Goal: Information Seeking & Learning: Learn about a topic

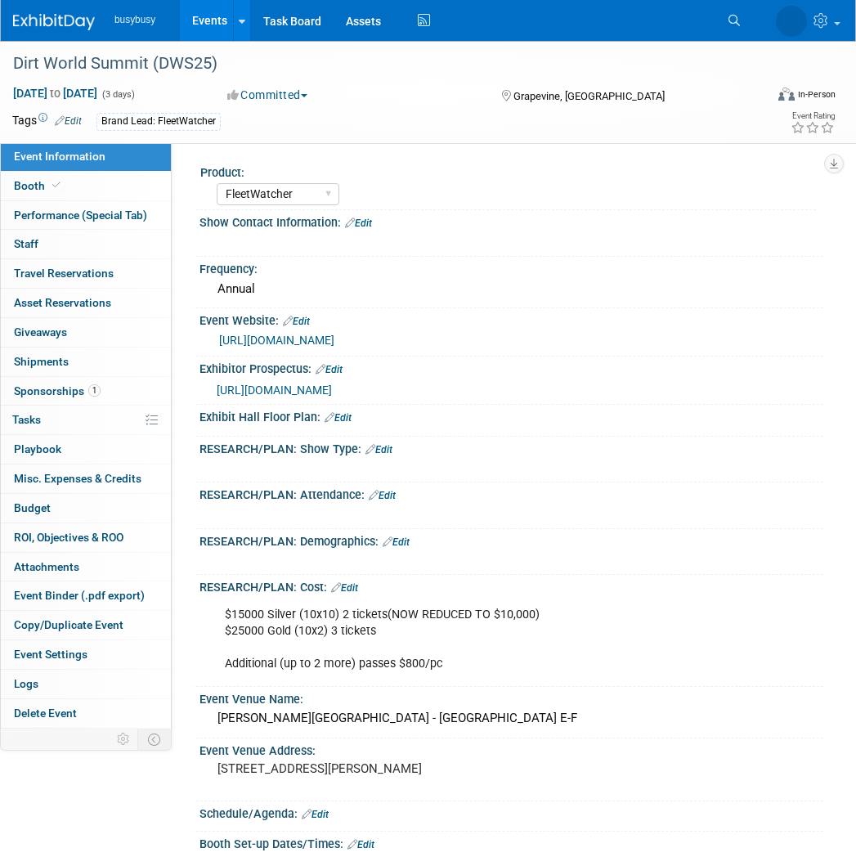
select select "FleetWatcher"
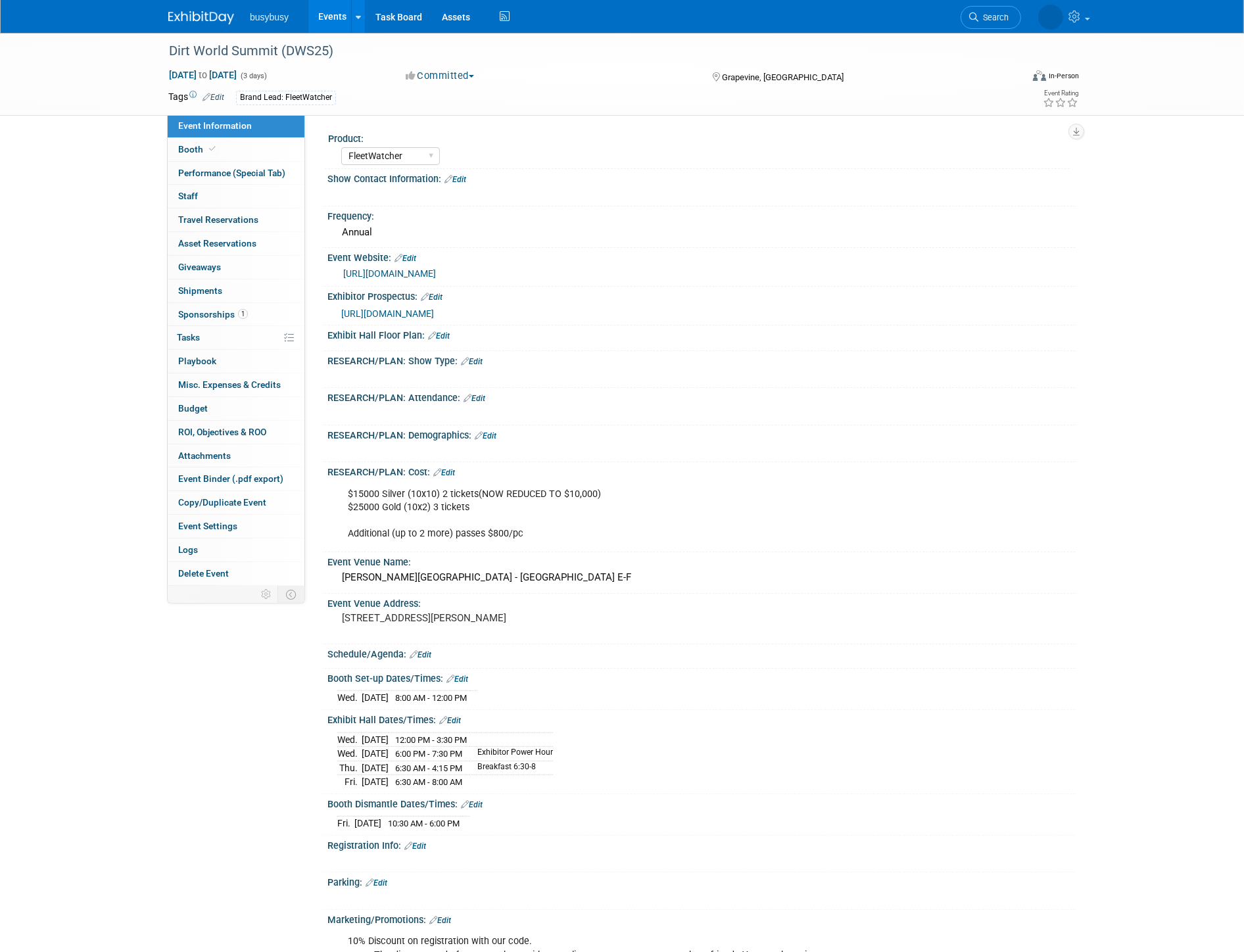
click at [211, 21] on img at bounding box center [201, 18] width 66 height 13
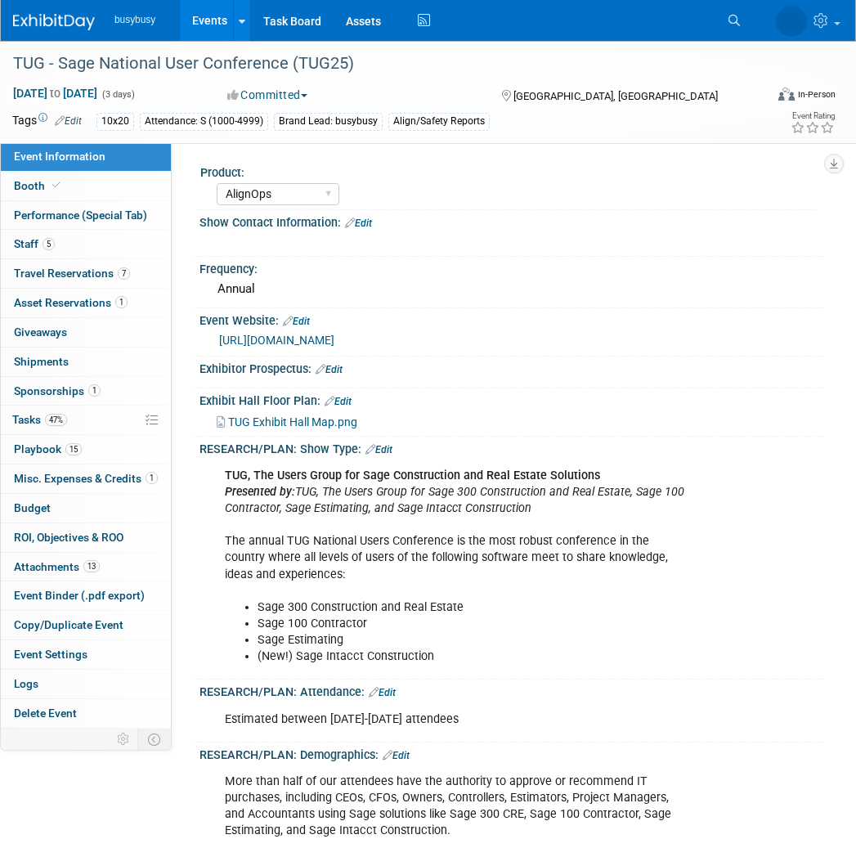
select select "AlignOps"
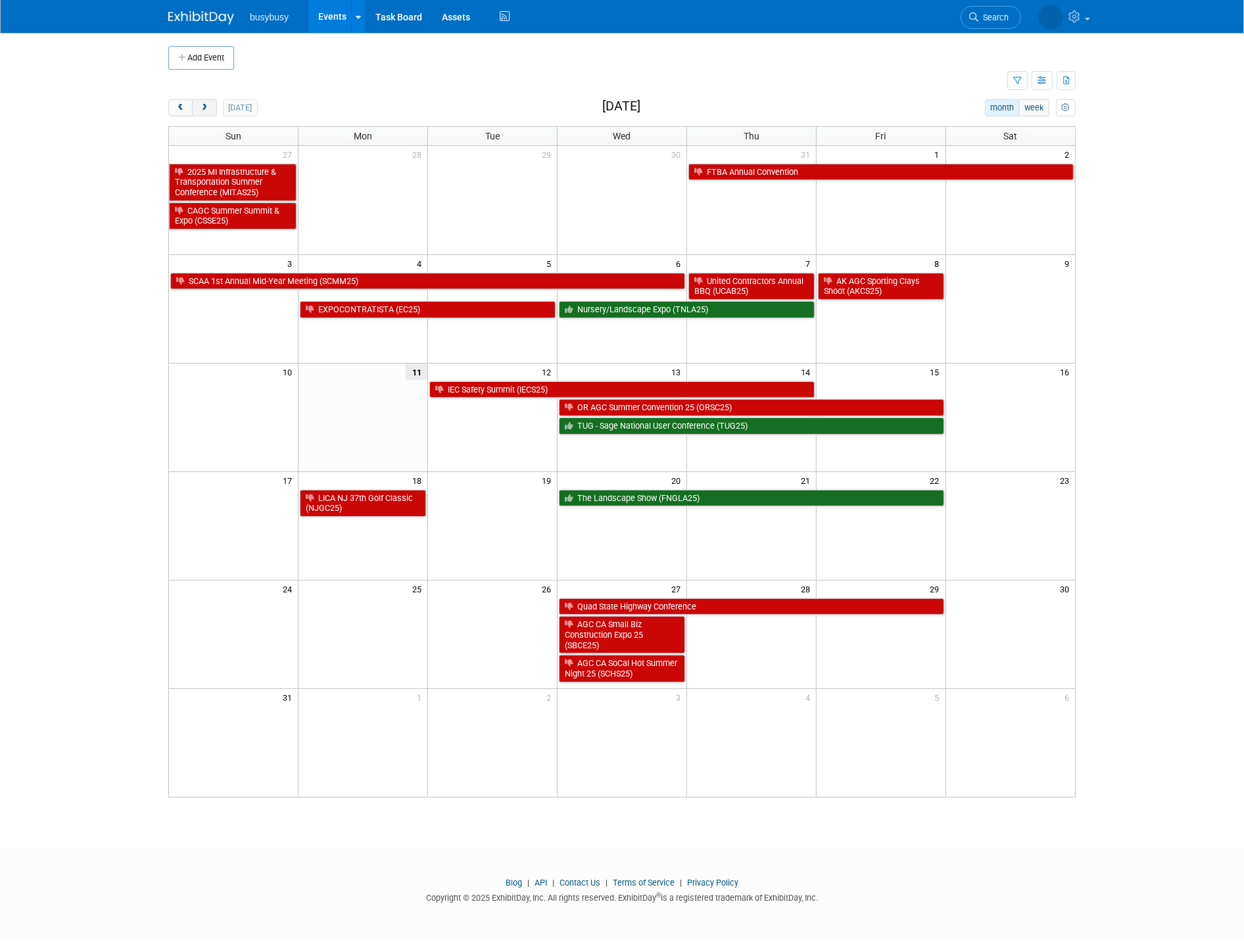
click at [203, 101] on div "Add Event New Event Duplicate Event Warning There is another event in your work…" at bounding box center [622, 429] width 927 height 791
click at [203, 106] on span "next" at bounding box center [204, 108] width 10 height 9
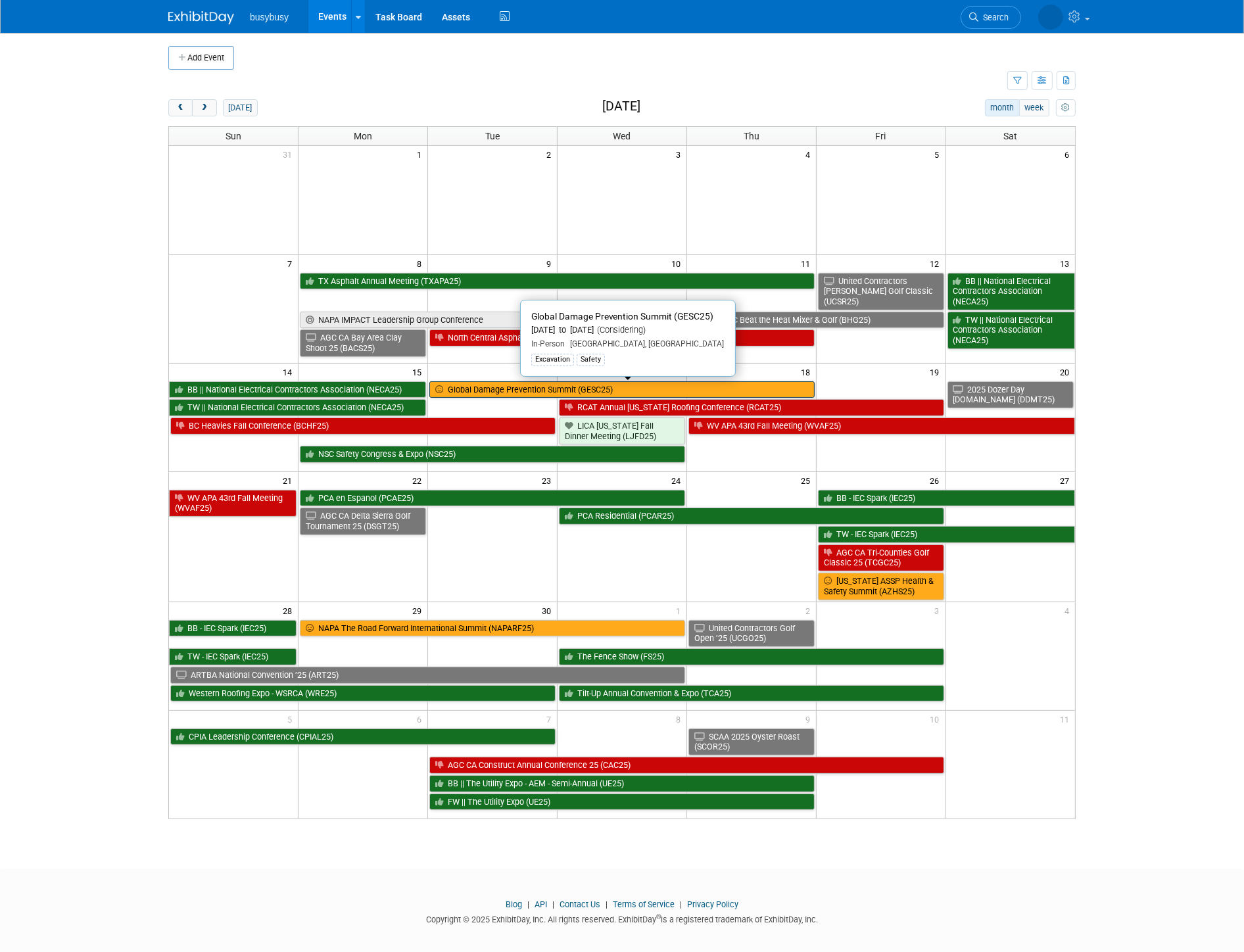
click at [614, 396] on link "Global Damage Prevention Summit (GESC25)" at bounding box center [622, 389] width 385 height 17
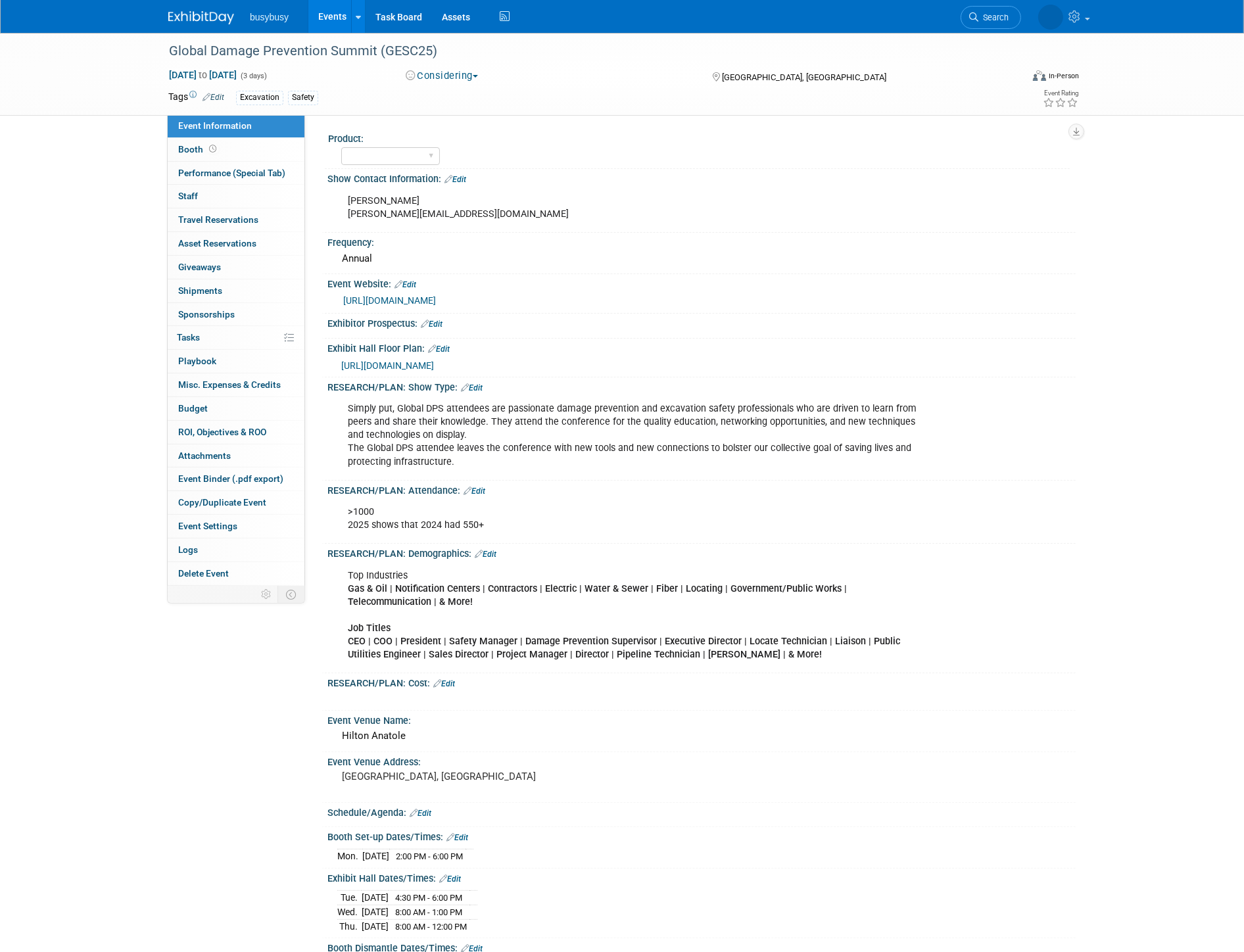
click at [444, 77] on button "Considering" at bounding box center [442, 76] width 82 height 14
click at [459, 132] on link "Not Going" at bounding box center [466, 133] width 128 height 18
click at [204, 15] on img at bounding box center [201, 18] width 66 height 13
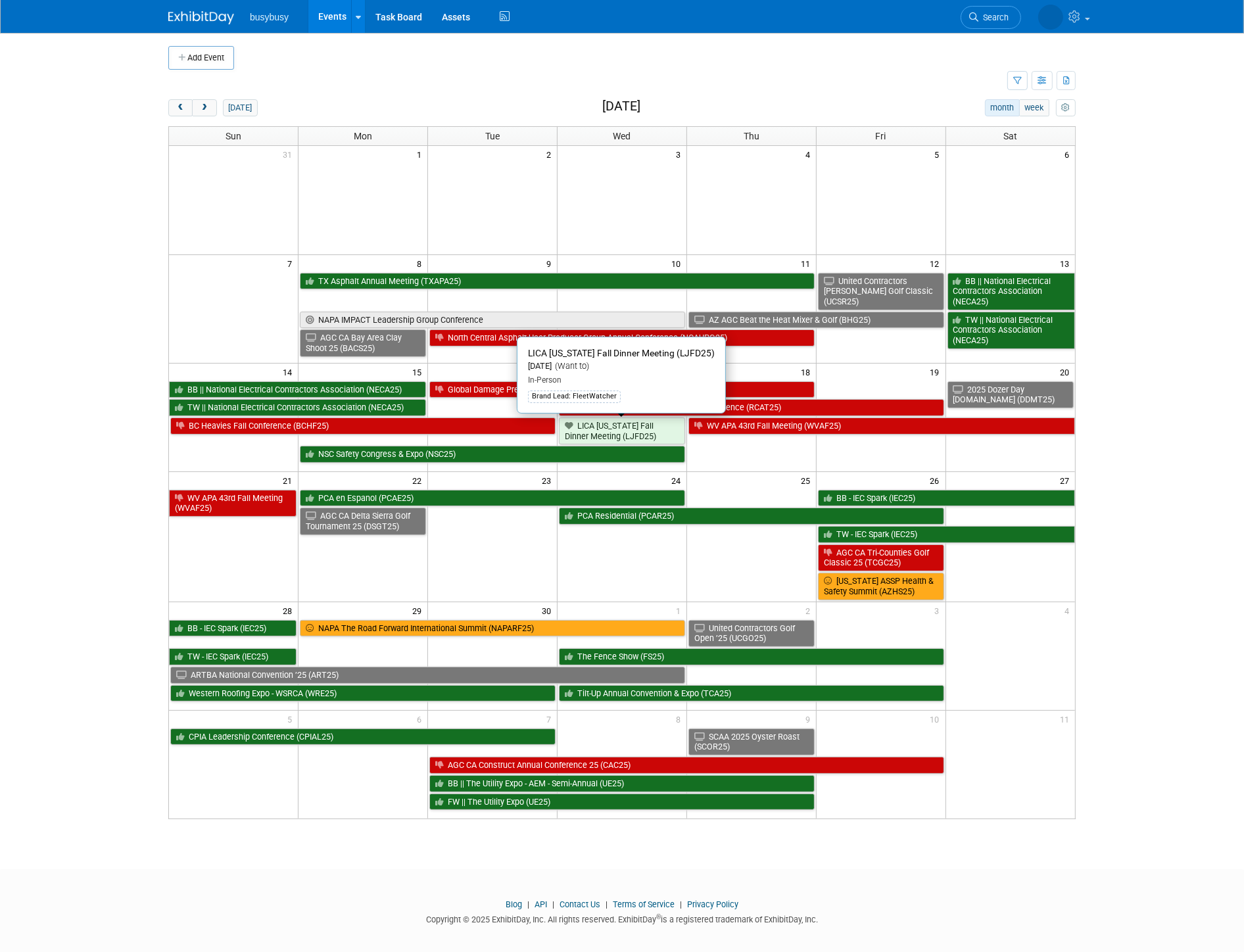
click at [610, 437] on link "LICA [US_STATE] Fall Dinner Meeting (LJFD25)" at bounding box center [622, 431] width 126 height 27
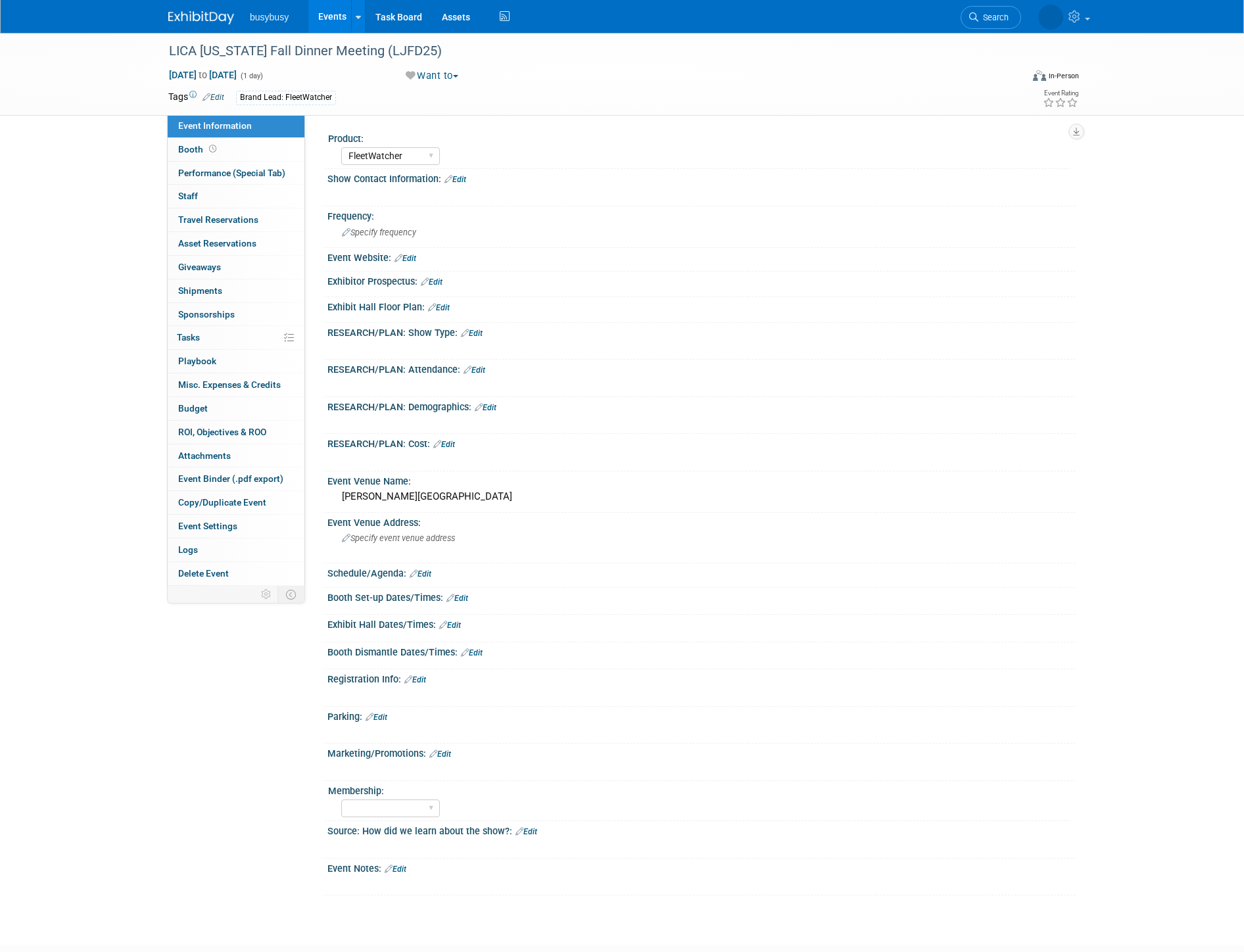
select select "FleetWatcher"
click at [952, 16] on span "Search" at bounding box center [937, 18] width 31 height 10
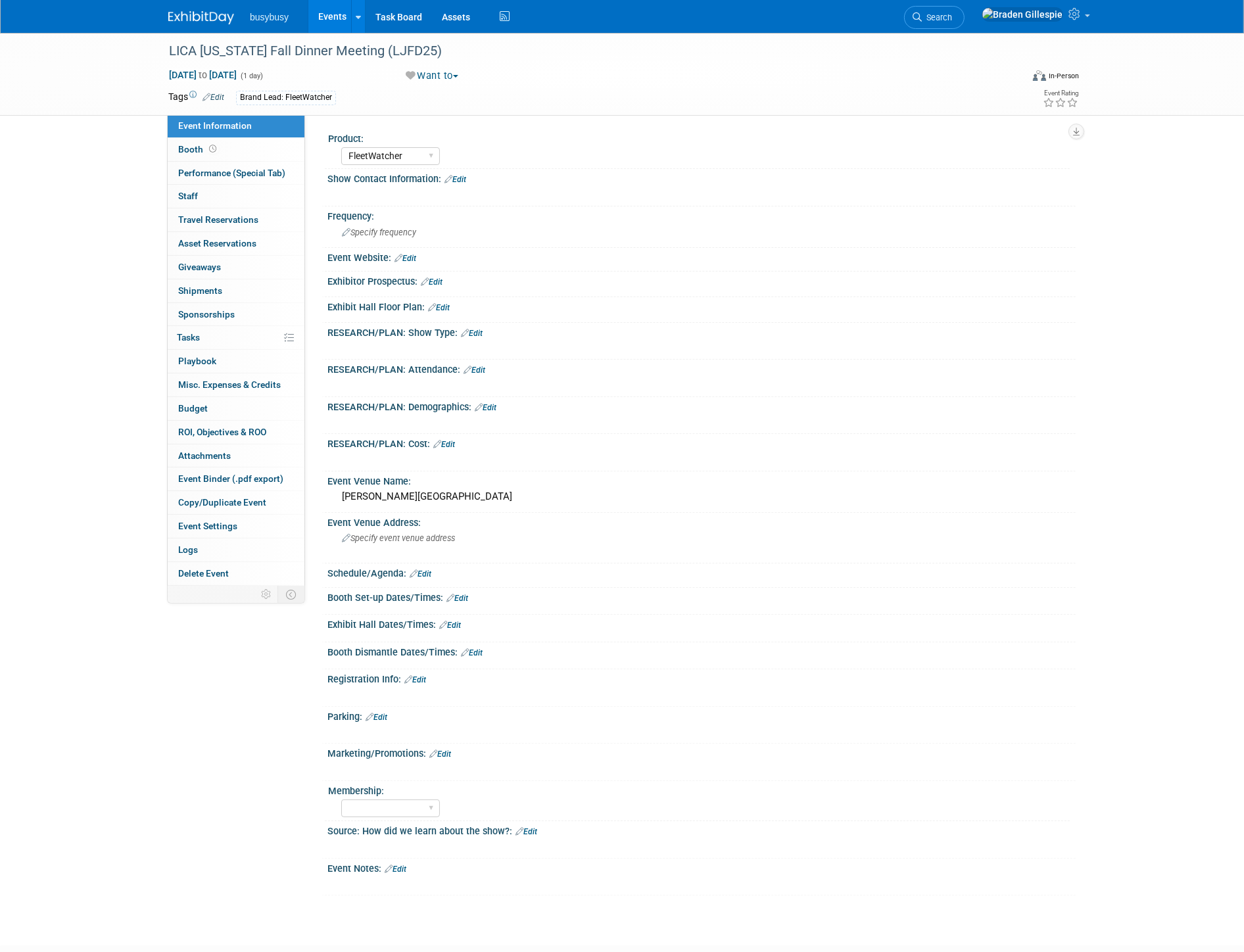
click at [205, 15] on img at bounding box center [201, 18] width 66 height 13
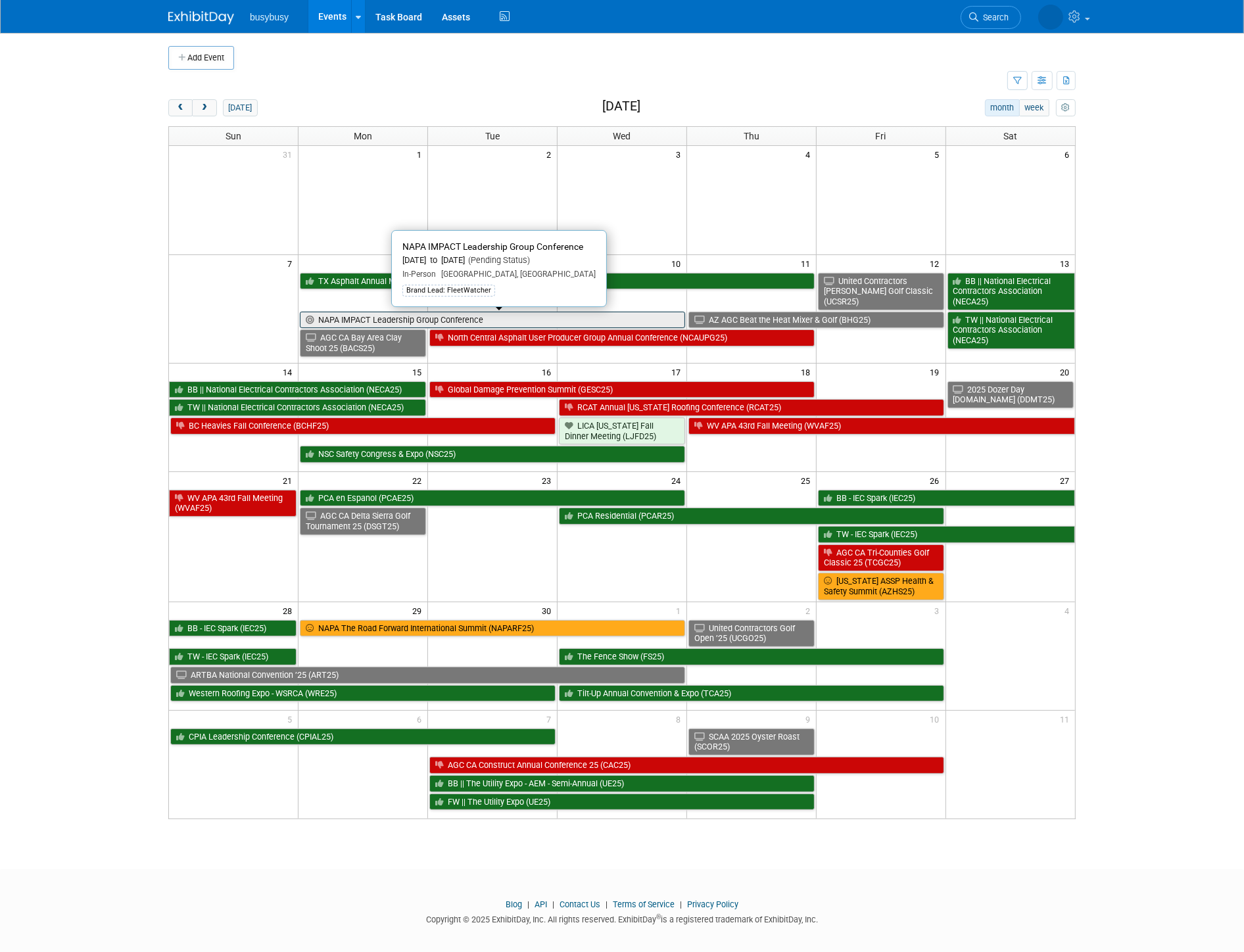
click at [589, 322] on link "NAPA IMPACT Leadership Group Conference" at bounding box center [492, 320] width 385 height 17
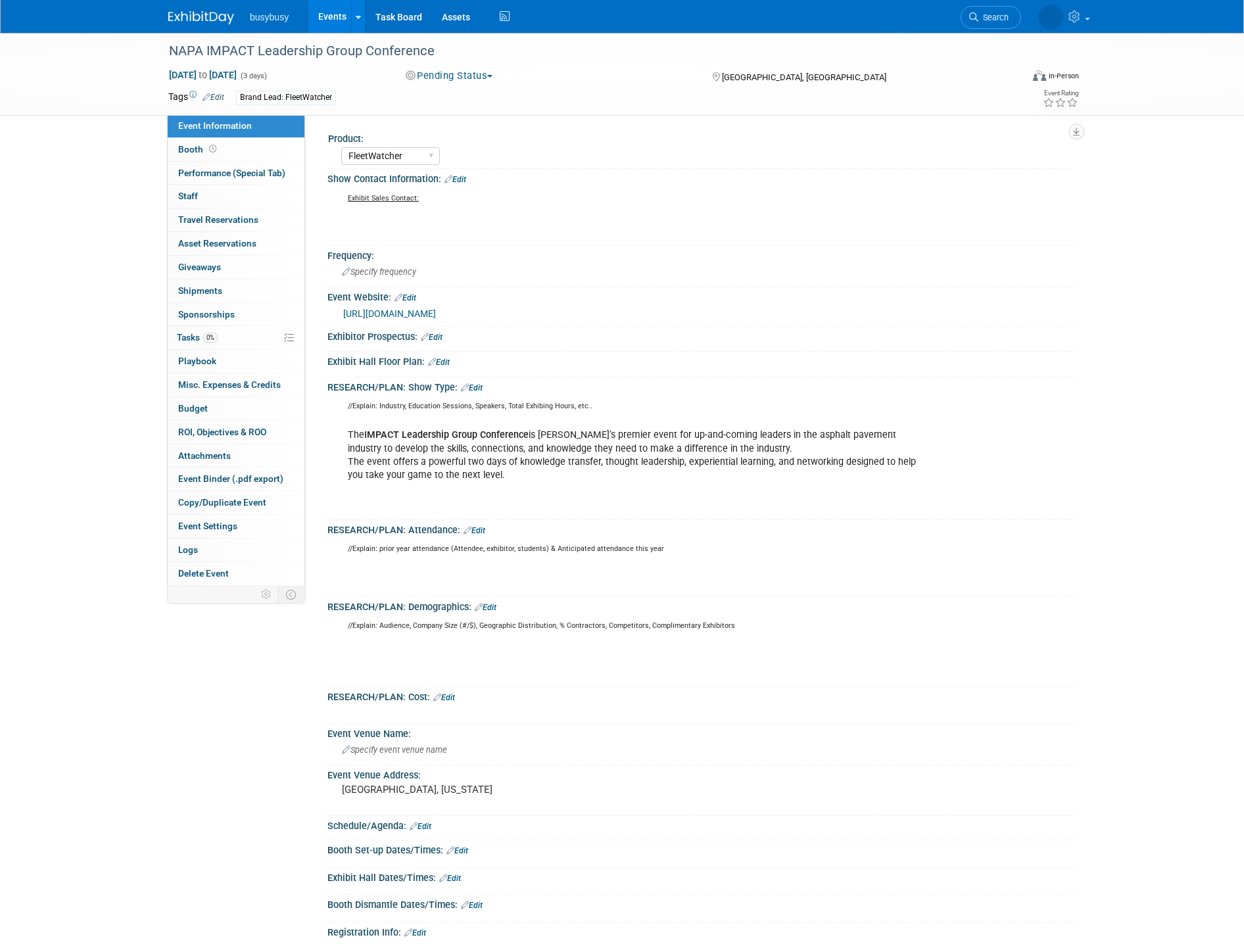
select select "FleetWatcher"
click at [964, 23] on link "Search" at bounding box center [934, 17] width 60 height 23
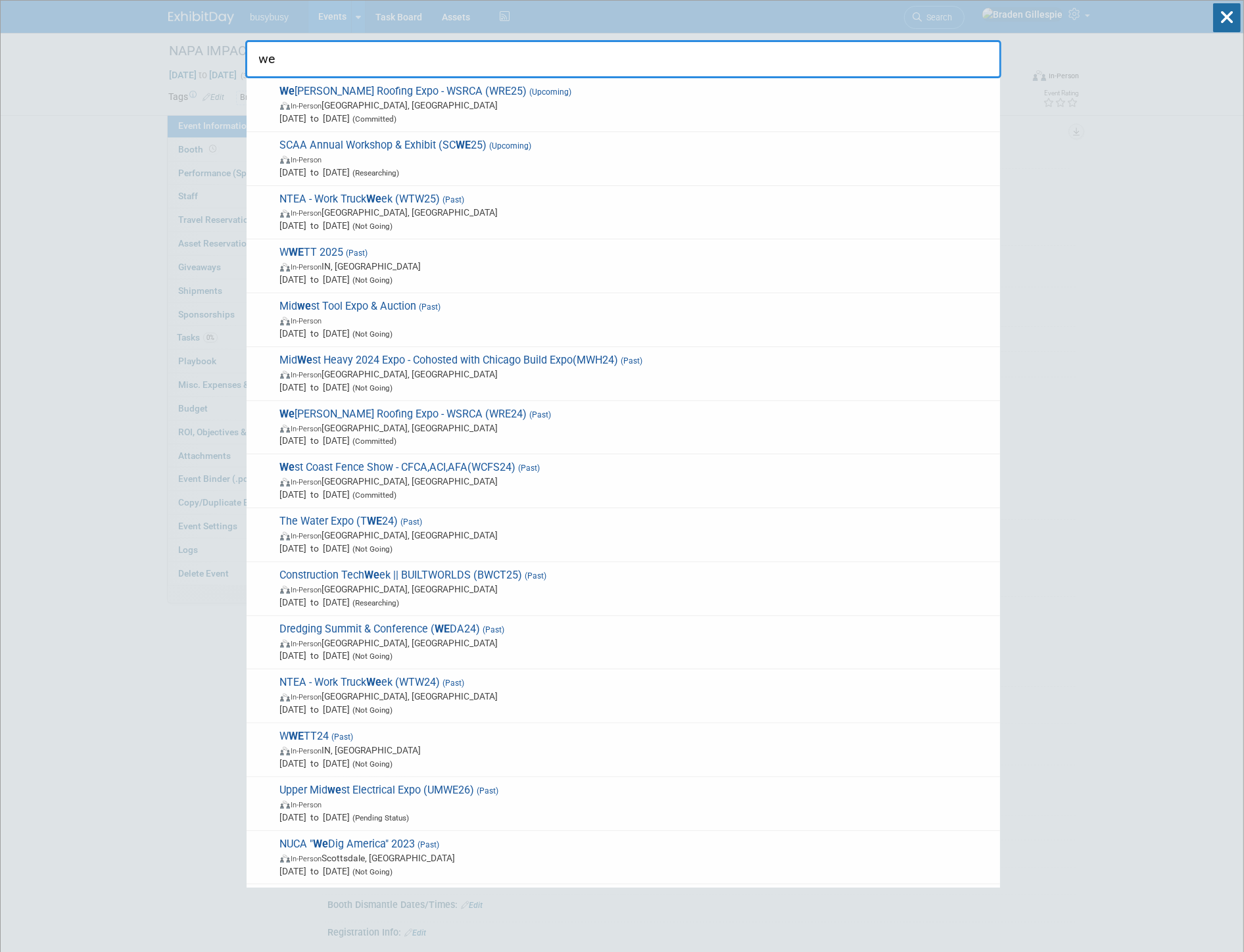
type input "w"
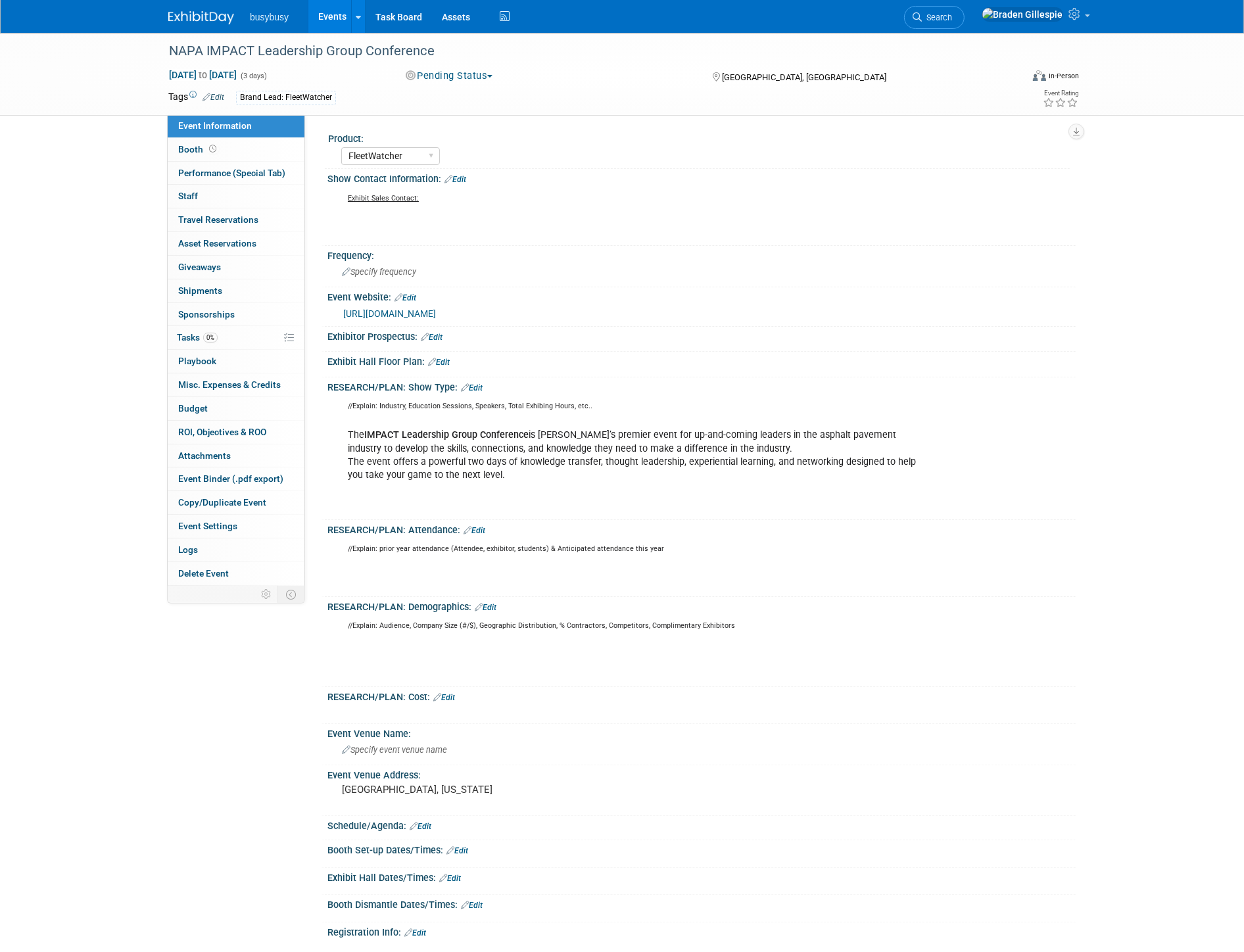
click at [195, 14] on img at bounding box center [201, 18] width 66 height 13
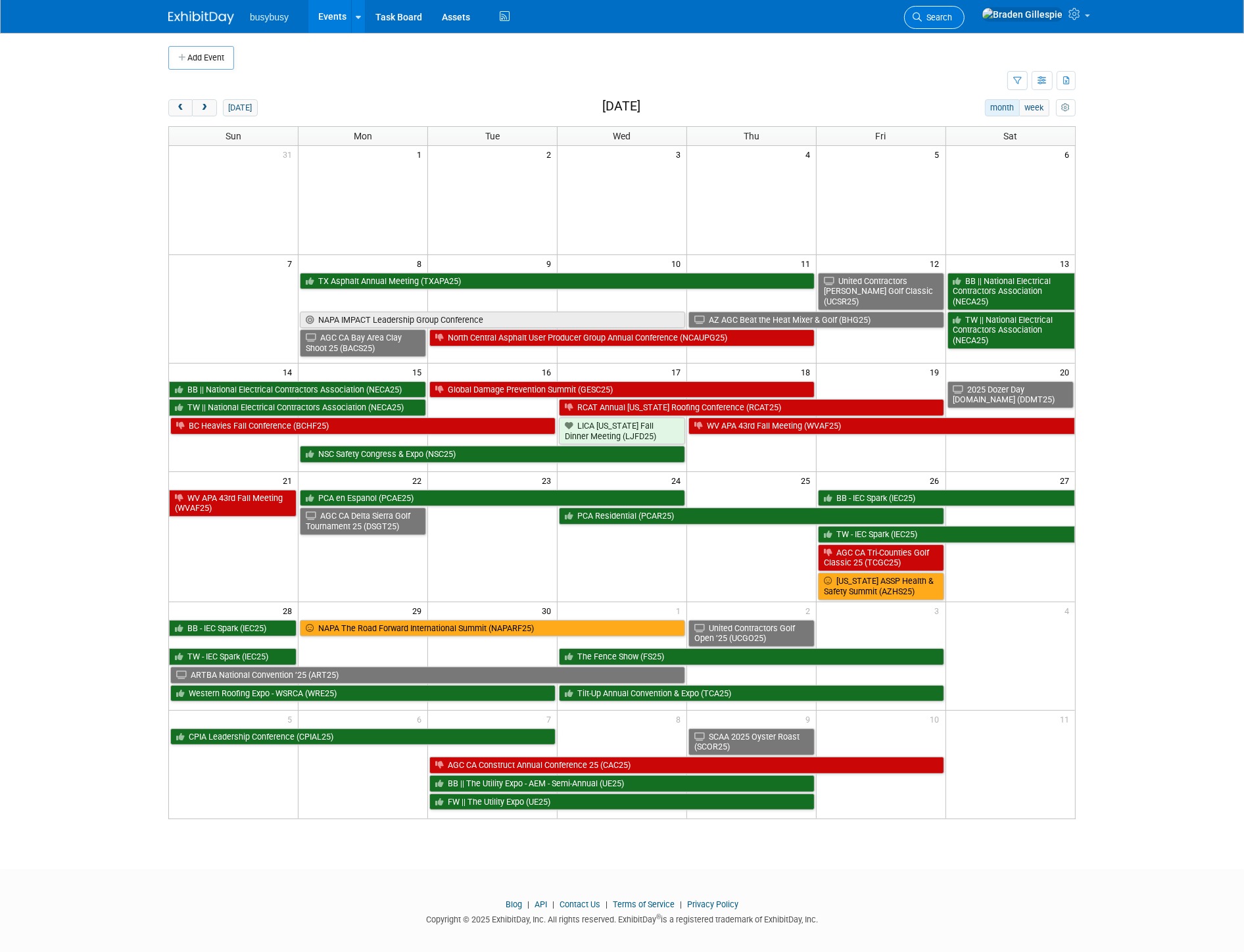
click at [922, 15] on icon at bounding box center [917, 17] width 9 height 9
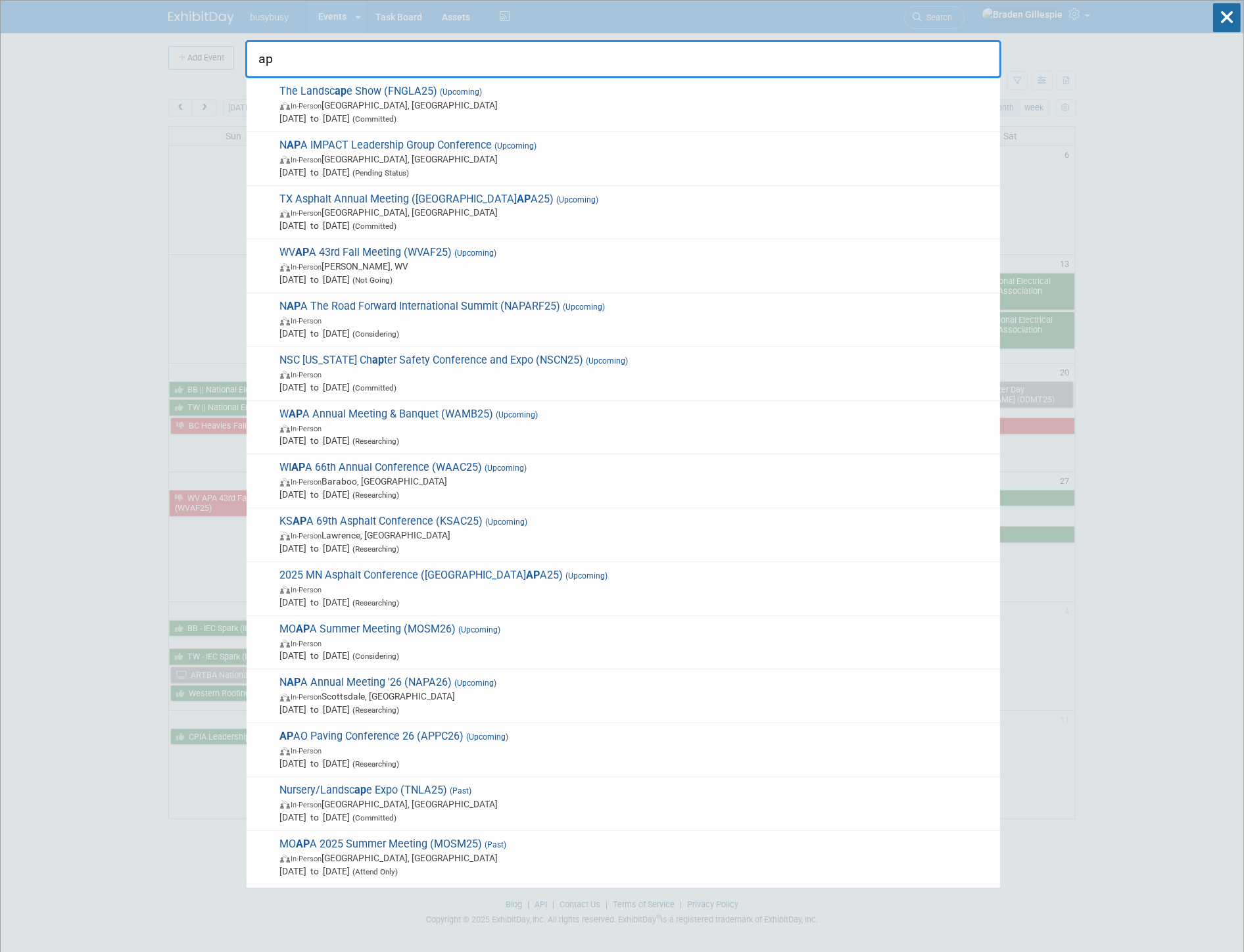
type input "a"
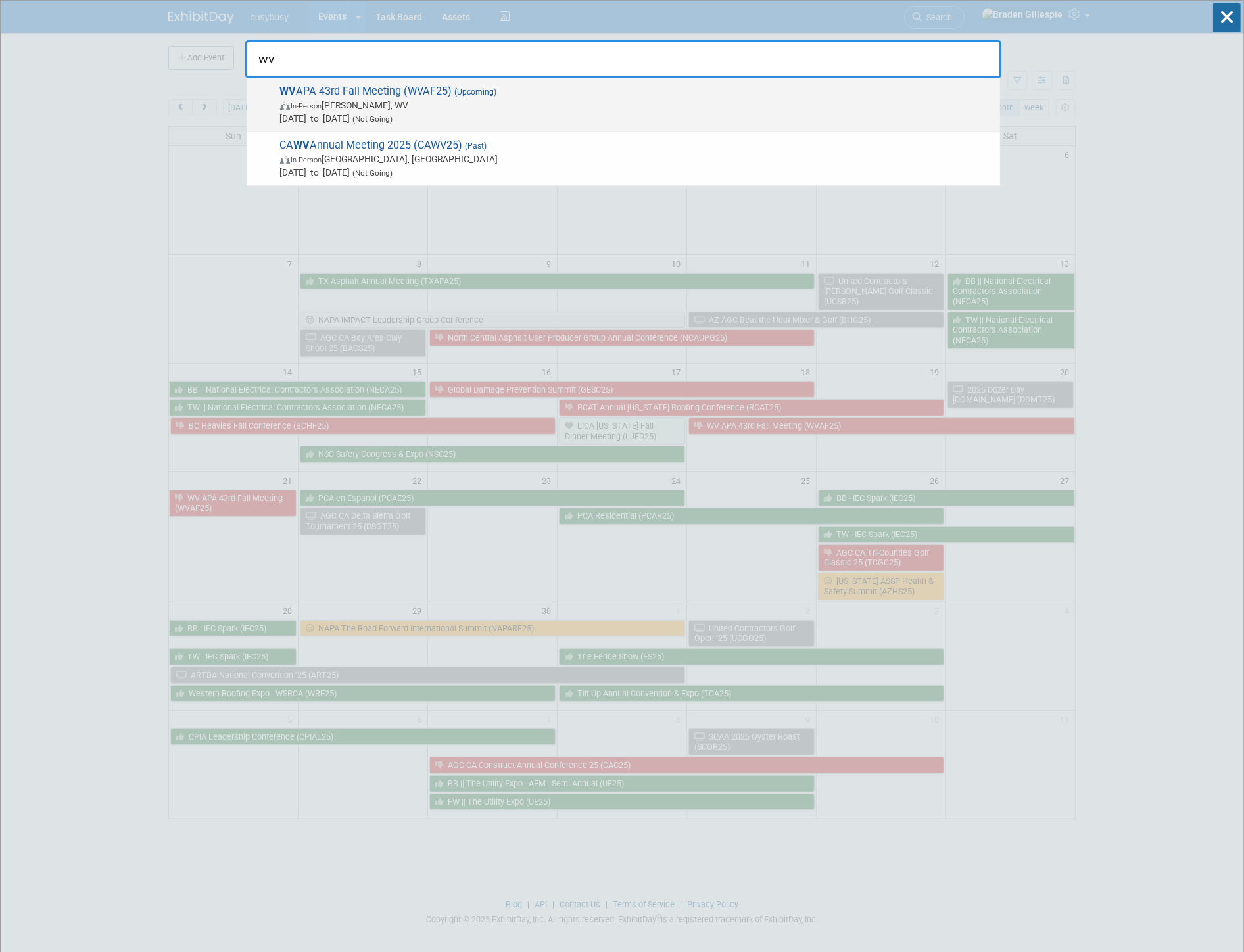
type input "wv"
click at [413, 106] on span "In-Person Daniels, WV" at bounding box center [636, 105] width 713 height 13
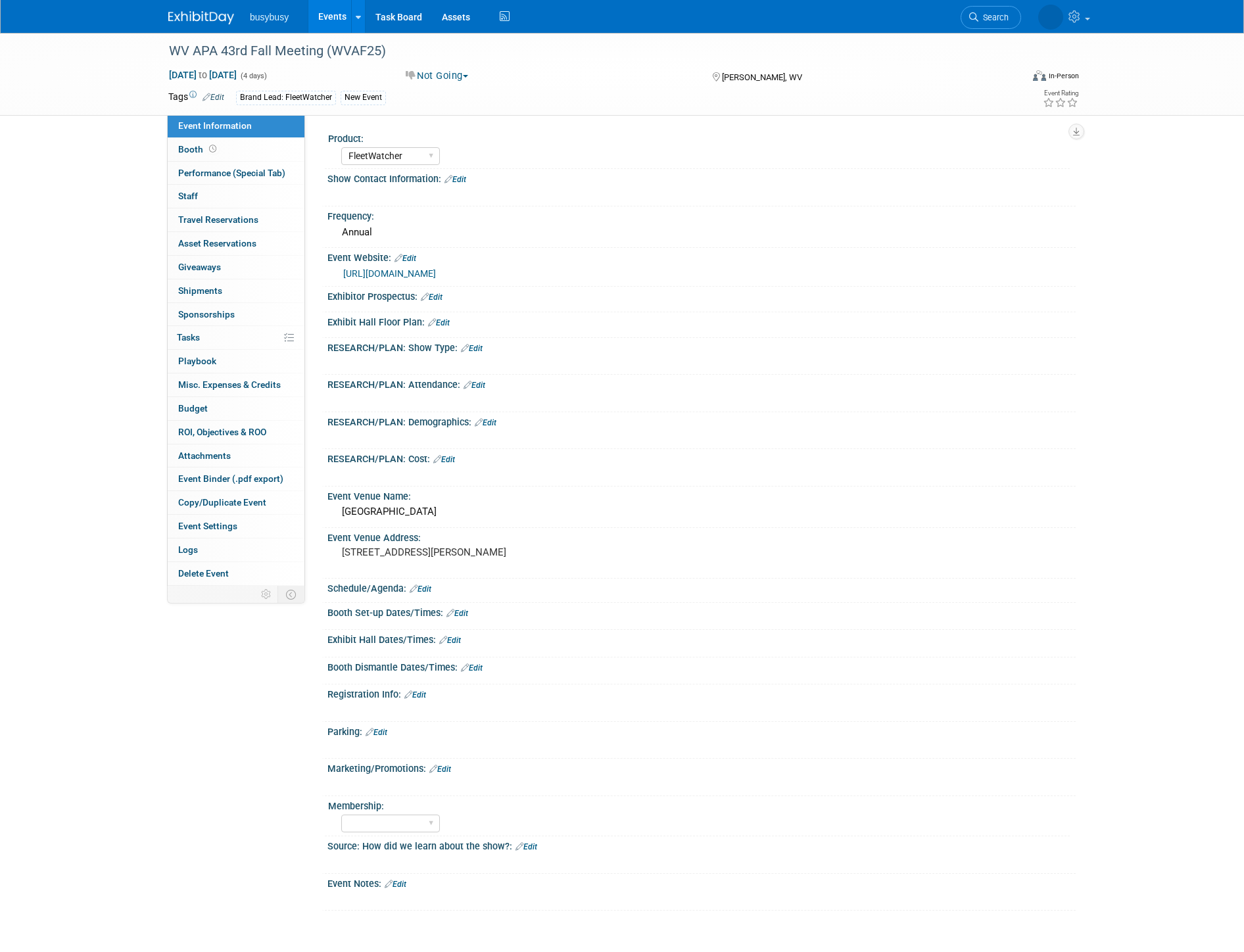
select select "FleetWatcher"
click at [247, 154] on link "Booth" at bounding box center [236, 150] width 137 height 23
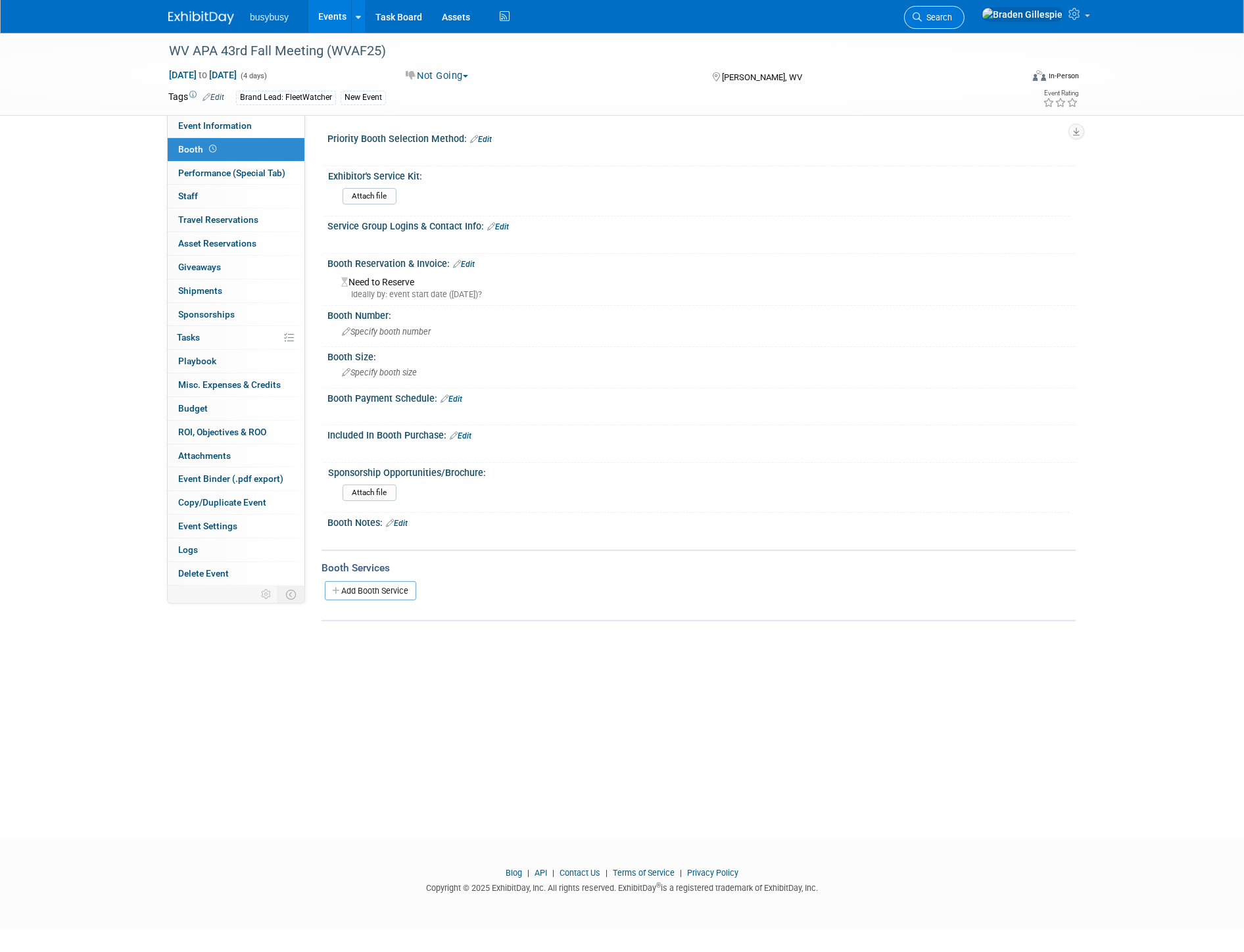
click at [952, 18] on span "Search" at bounding box center [937, 18] width 31 height 10
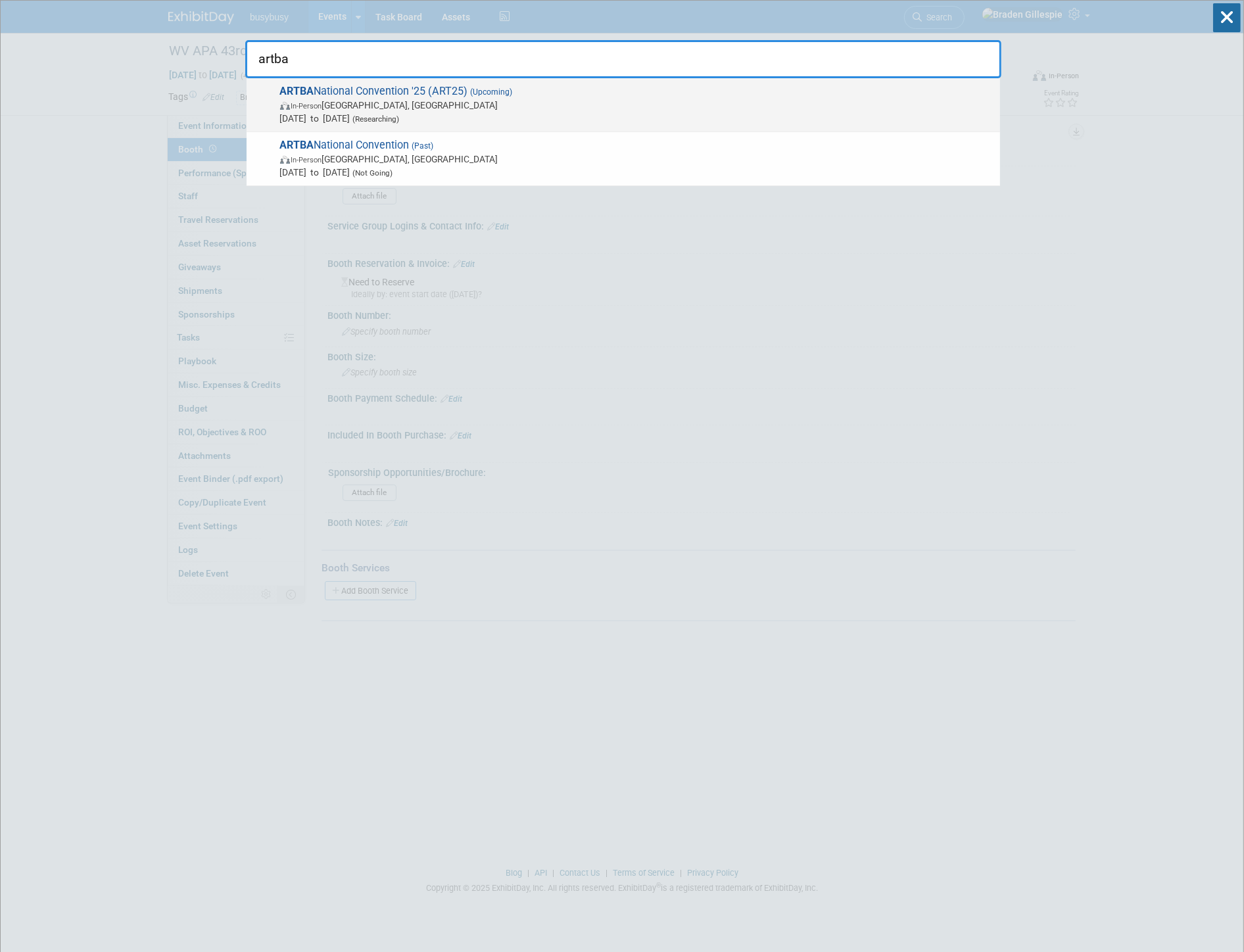
type input "artba"
click at [421, 109] on span "In-Person Irving, TX" at bounding box center [636, 105] width 713 height 13
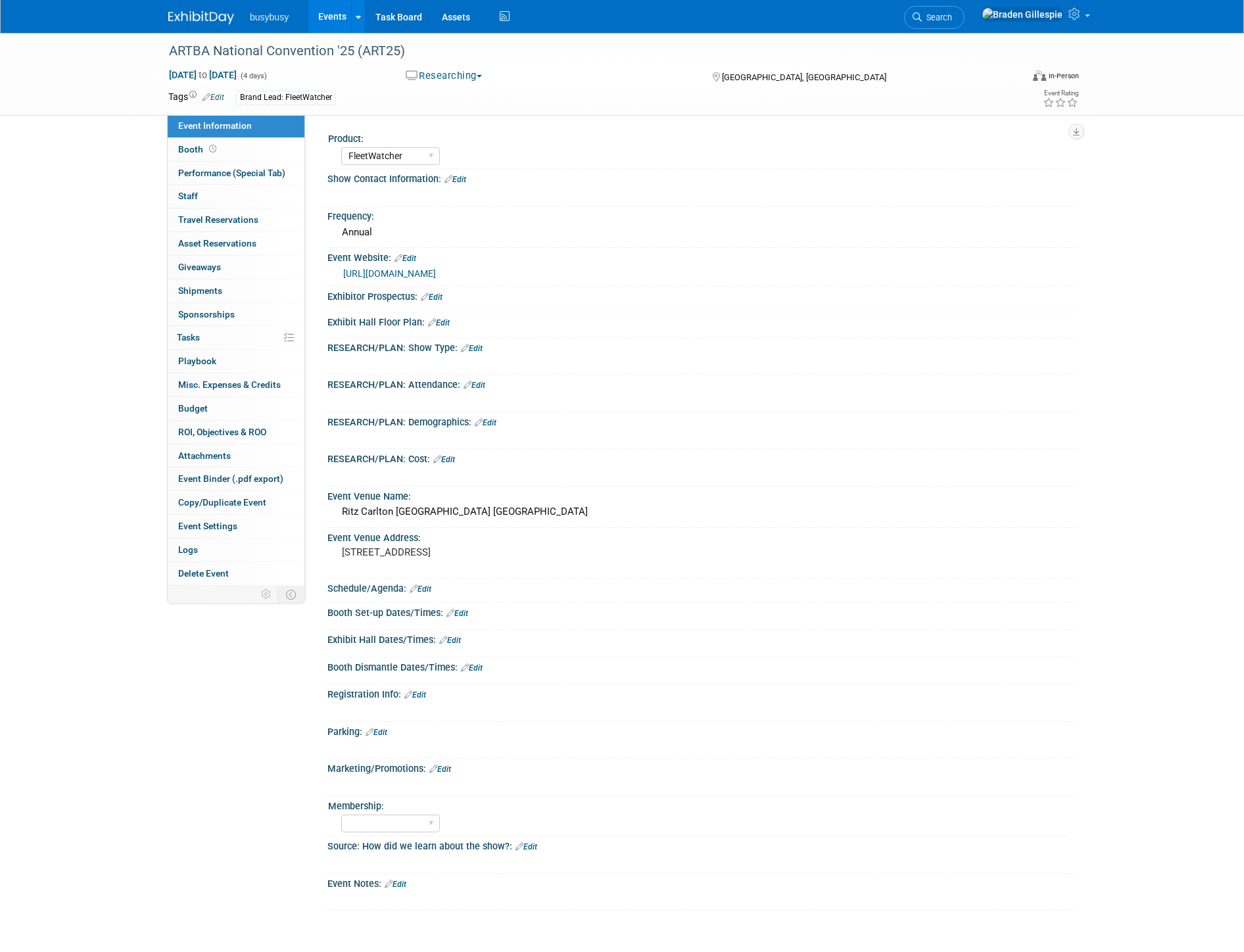
select select "FleetWatcher"
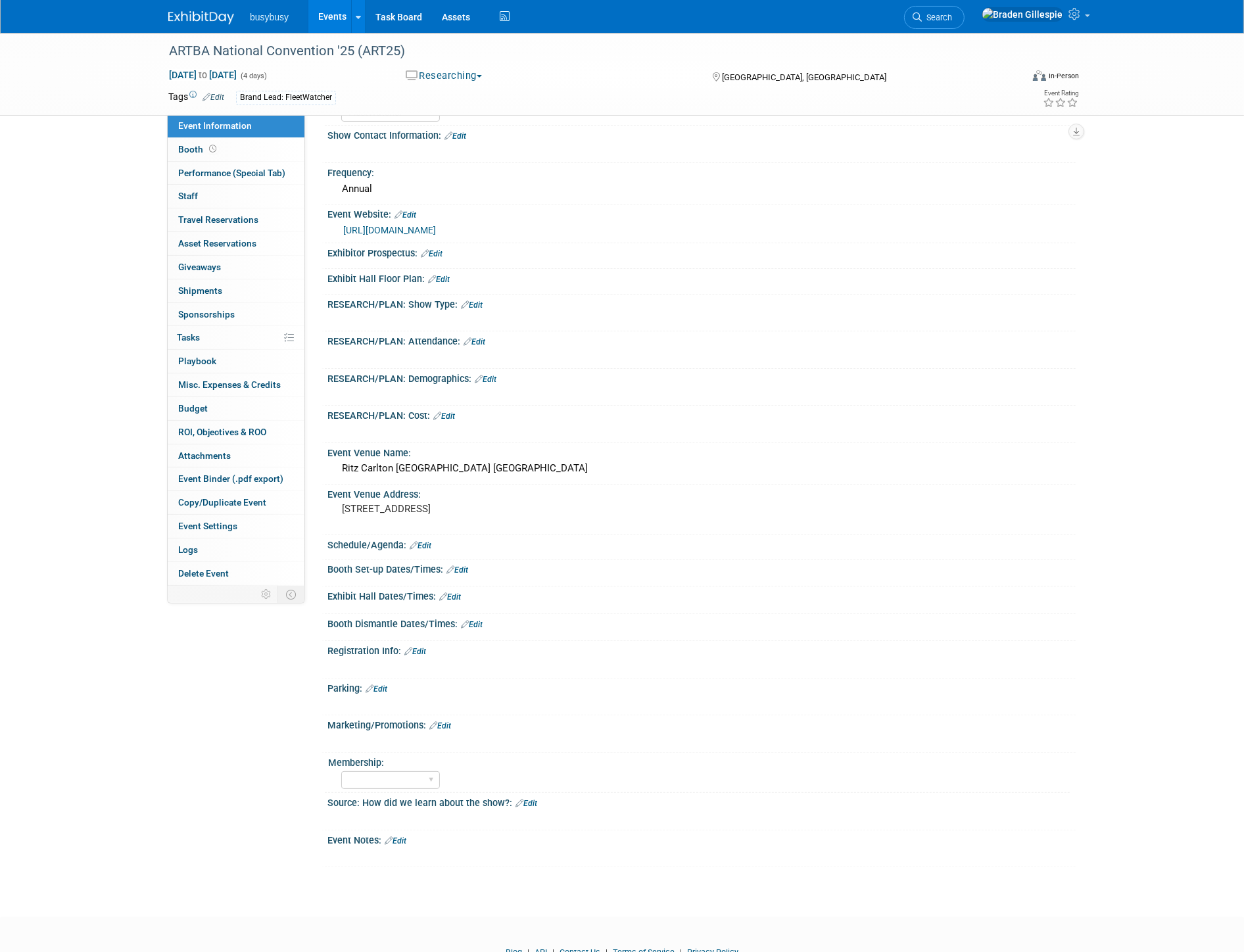
scroll to position [92, 0]
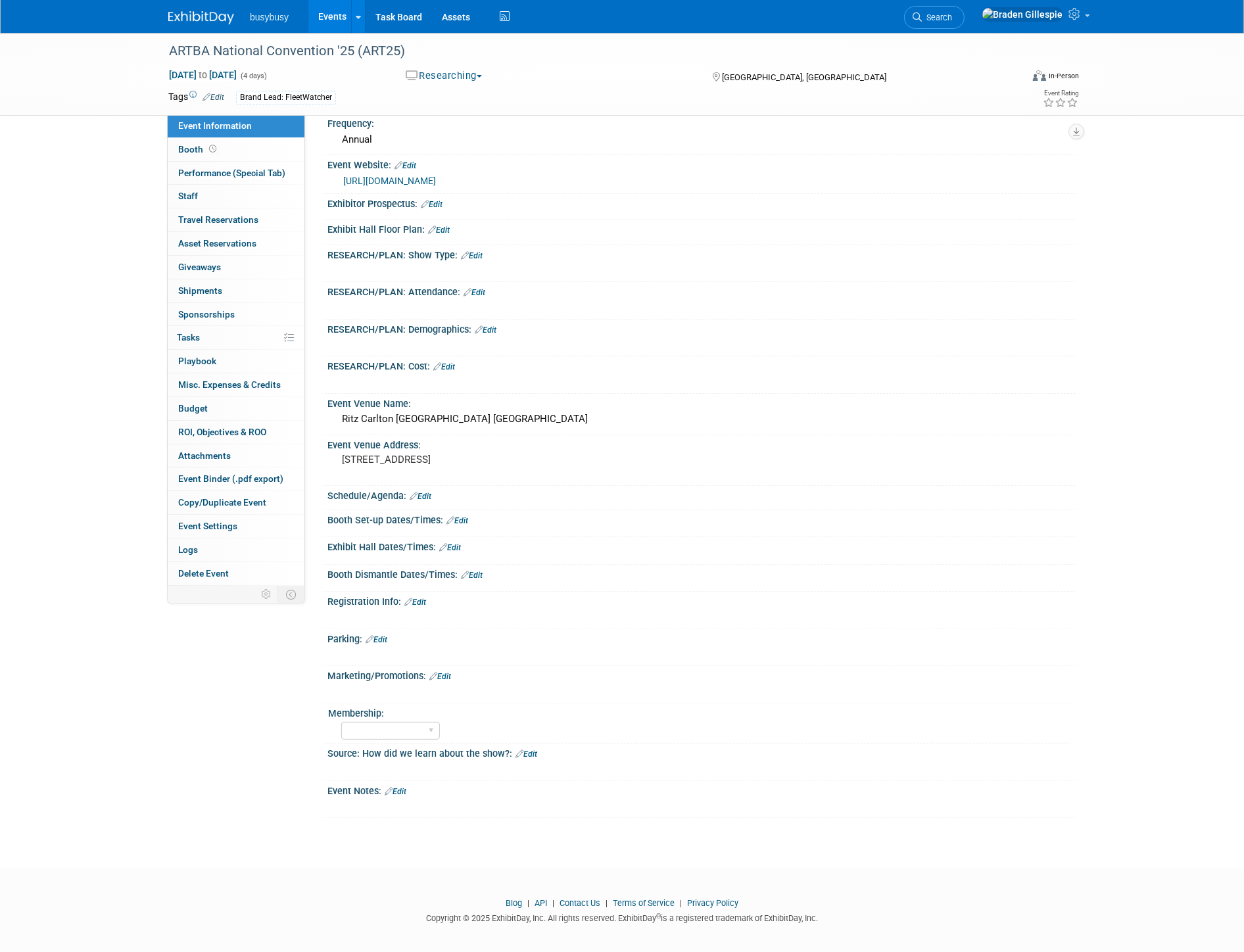
click at [205, 11] on img at bounding box center [201, 18] width 66 height 13
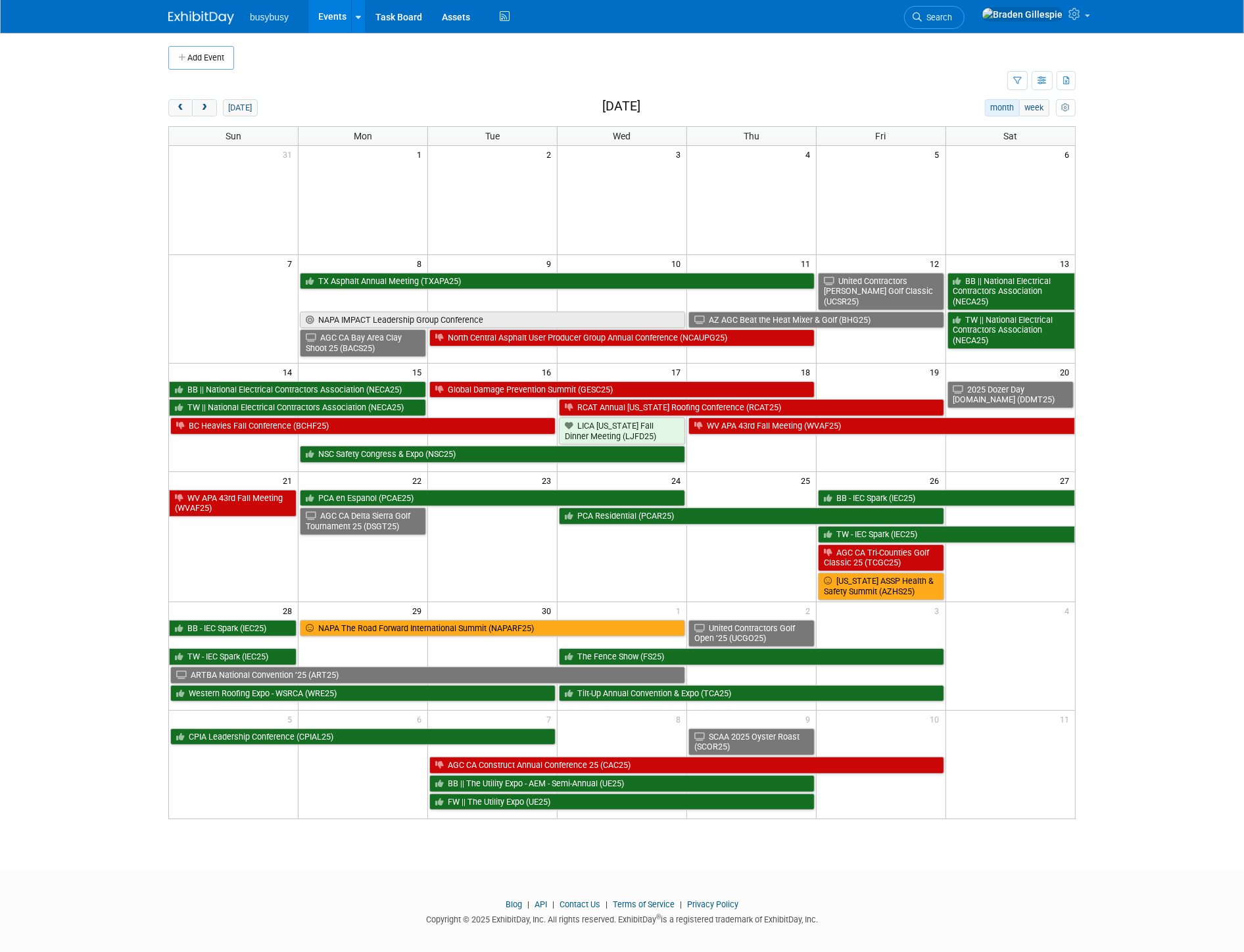
click at [964, 10] on link "Search" at bounding box center [934, 17] width 60 height 23
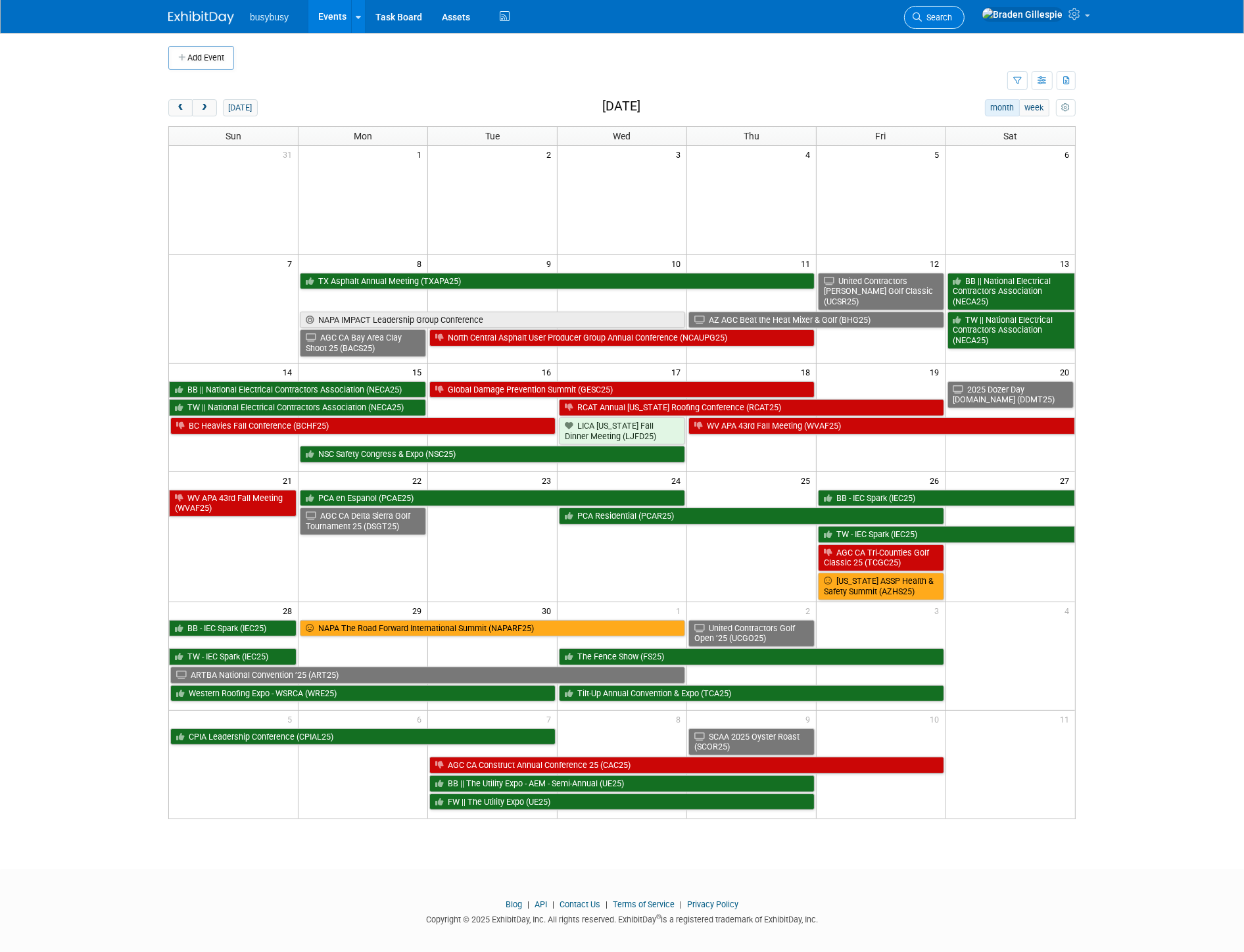
click at [952, 17] on span "Search" at bounding box center [937, 18] width 31 height 10
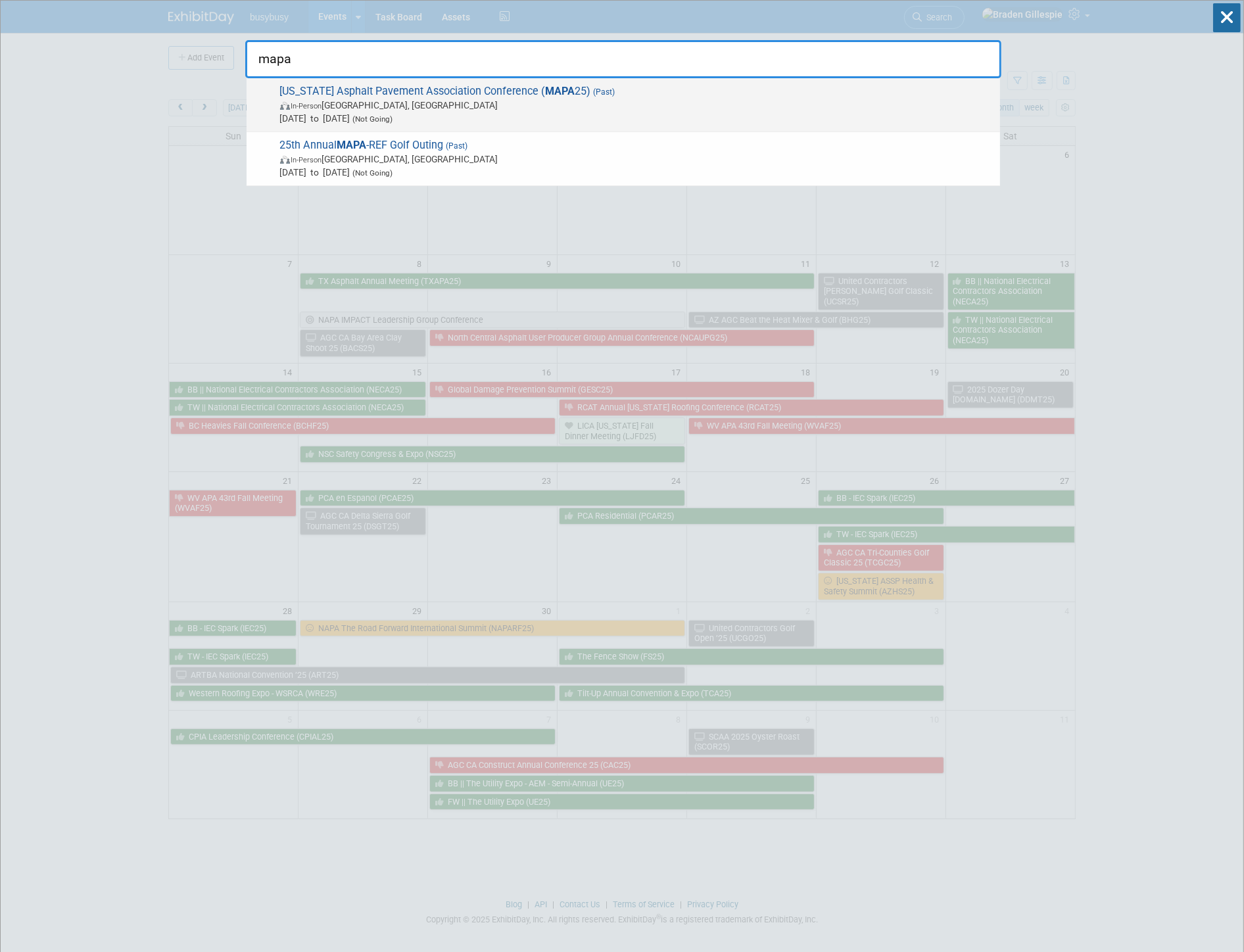
type input "mapa"
click at [844, 120] on span "Jan 6, 2025 to Jan 8, 2025 (Not Going)" at bounding box center [636, 118] width 713 height 13
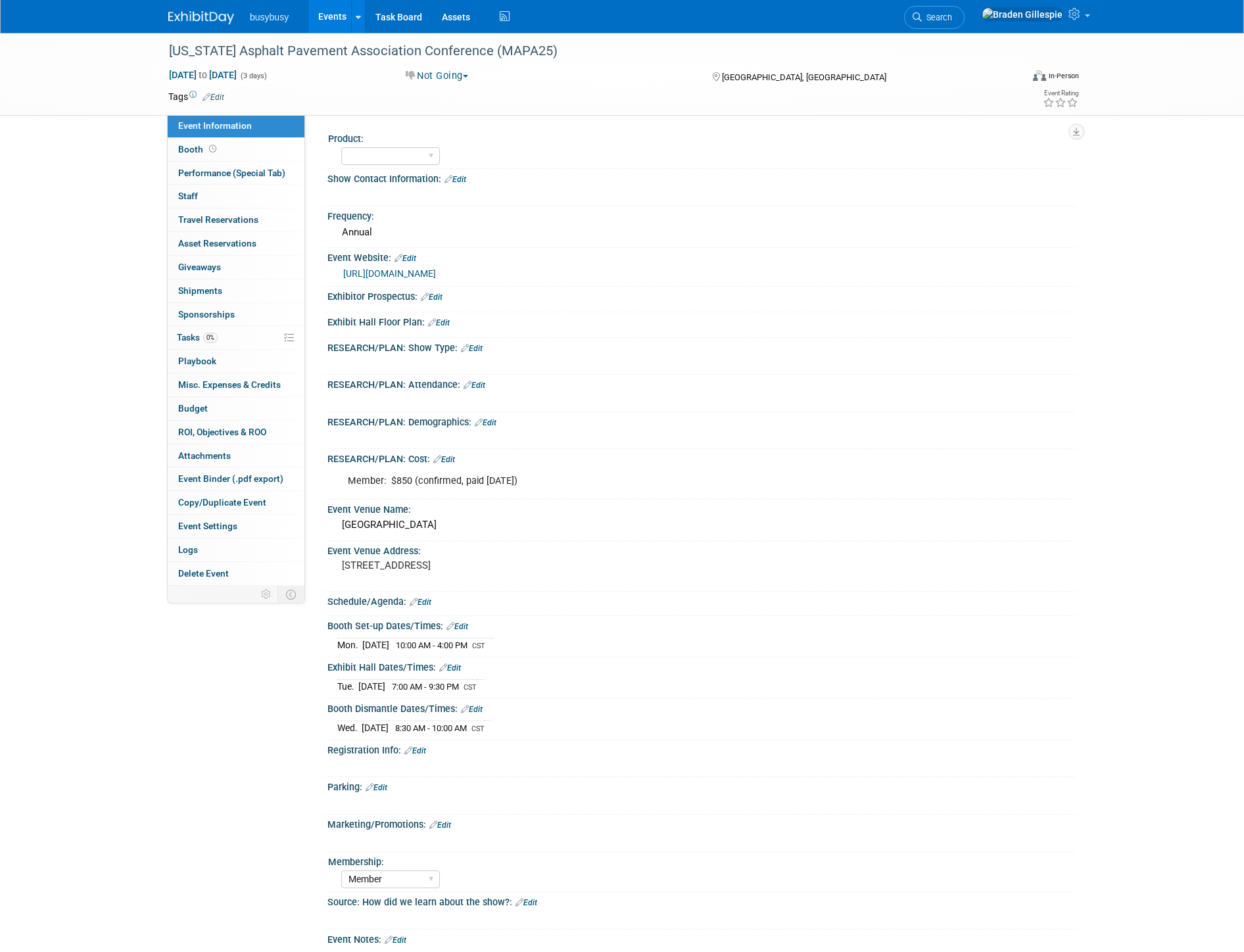
select select "Member"
click at [984, 34] on div at bounding box center [587, 39] width 847 height 11
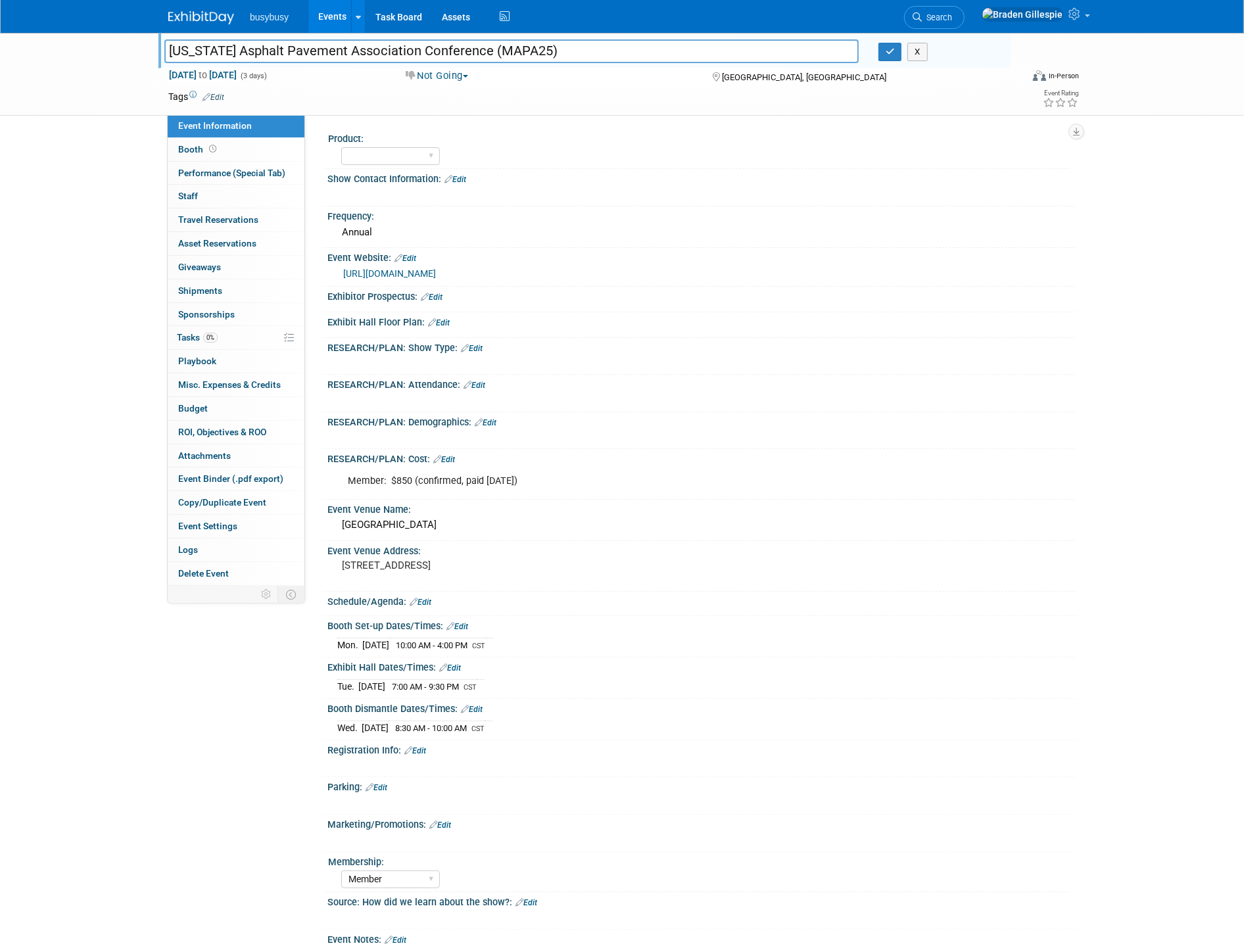
click at [964, 29] on li "Search" at bounding box center [934, 16] width 60 height 32
click at [964, 23] on link "Search" at bounding box center [934, 17] width 60 height 23
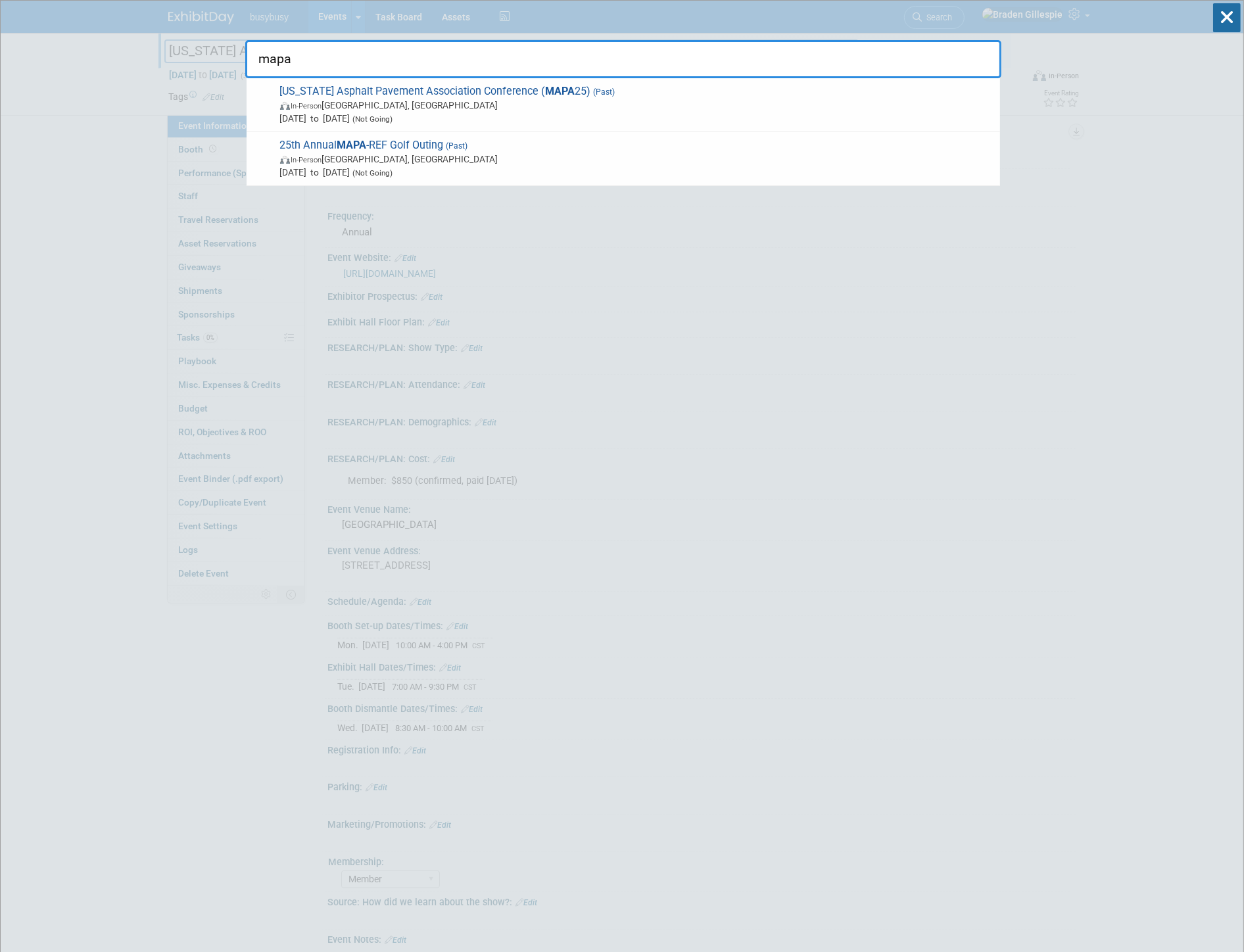
click at [326, 57] on input "mapa" at bounding box center [623, 59] width 756 height 38
drag, startPoint x: 217, startPoint y: 62, endPoint x: 168, endPoint y: 68, distance: 49.4
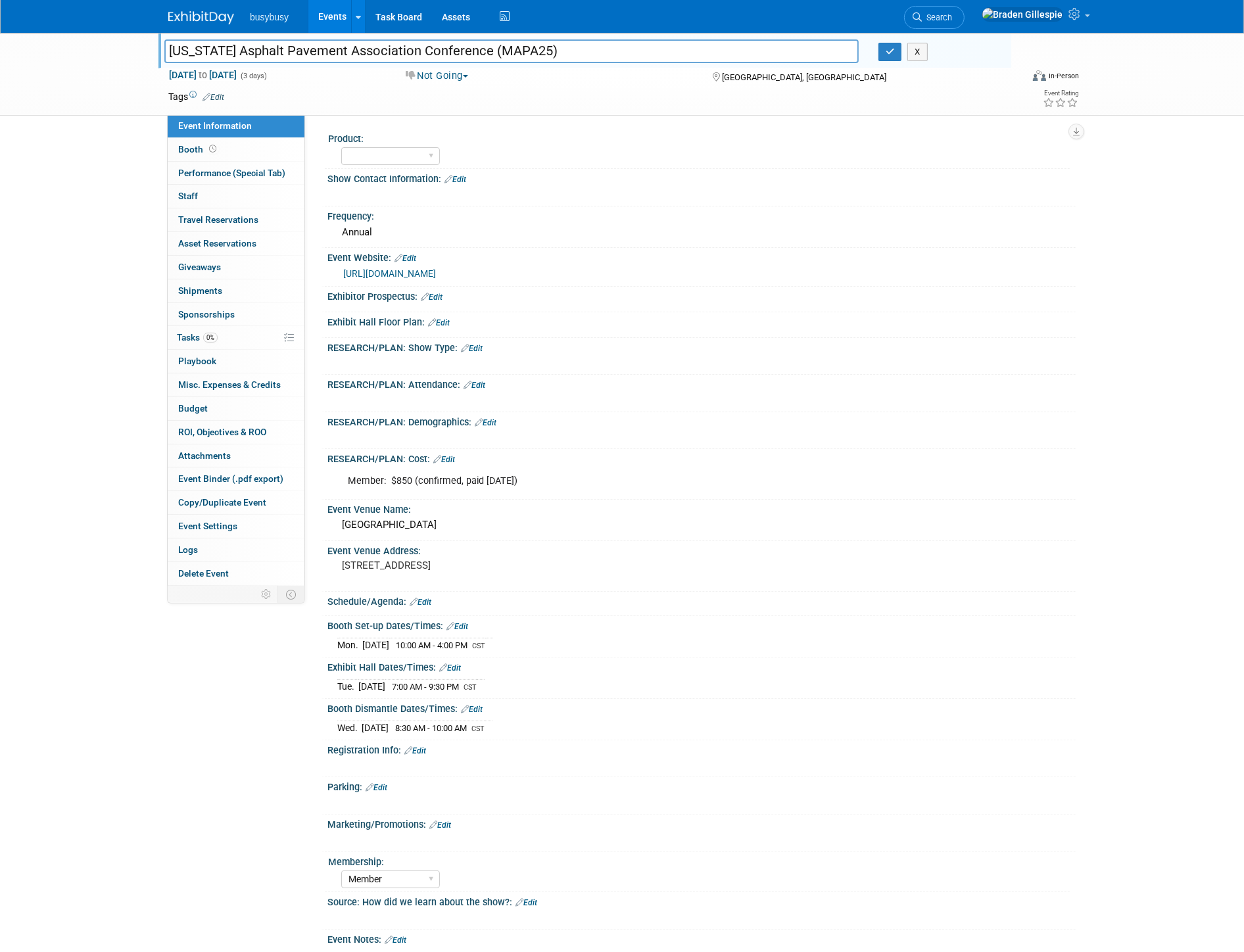
click at [889, 154] on div "AlignOps BusyBusy FleetWatcher SafetyReports ToolWatch" at bounding box center [705, 154] width 729 height 21
click at [922, 18] on icon at bounding box center [917, 17] width 9 height 9
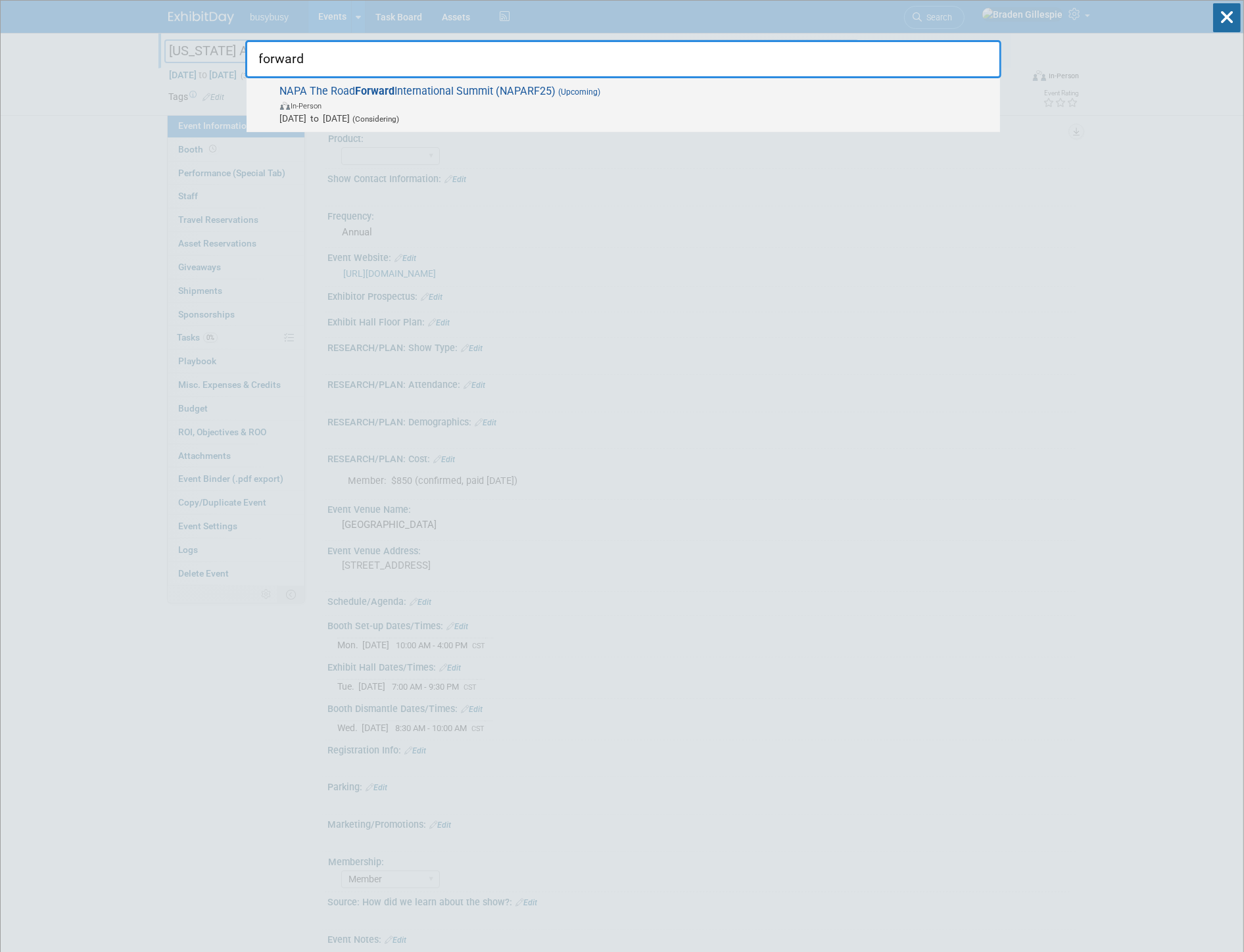
type input "forward"
click at [636, 121] on span "Sep 29, 2025 to Oct 1, 2025 (Considering)" at bounding box center [636, 118] width 713 height 13
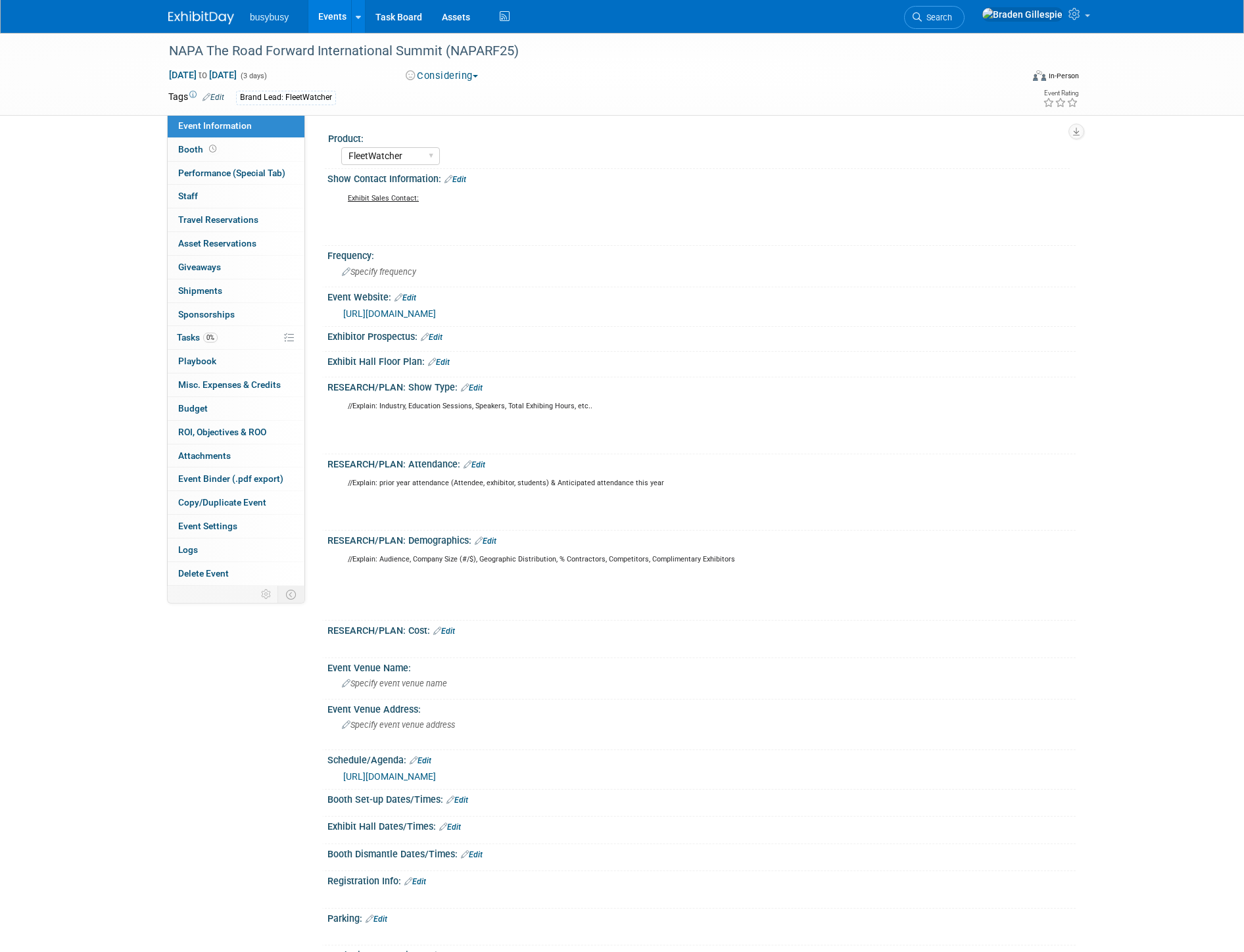
select select "FleetWatcher"
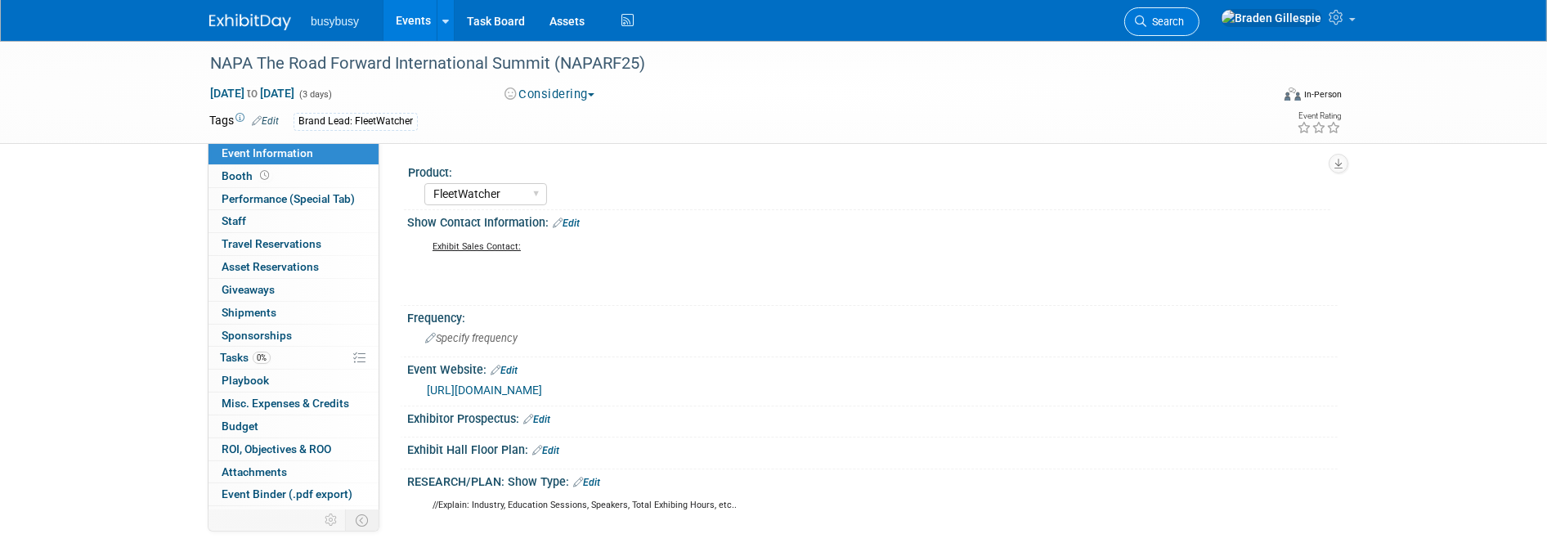
click at [1199, 13] on link "Search" at bounding box center [1161, 21] width 75 height 29
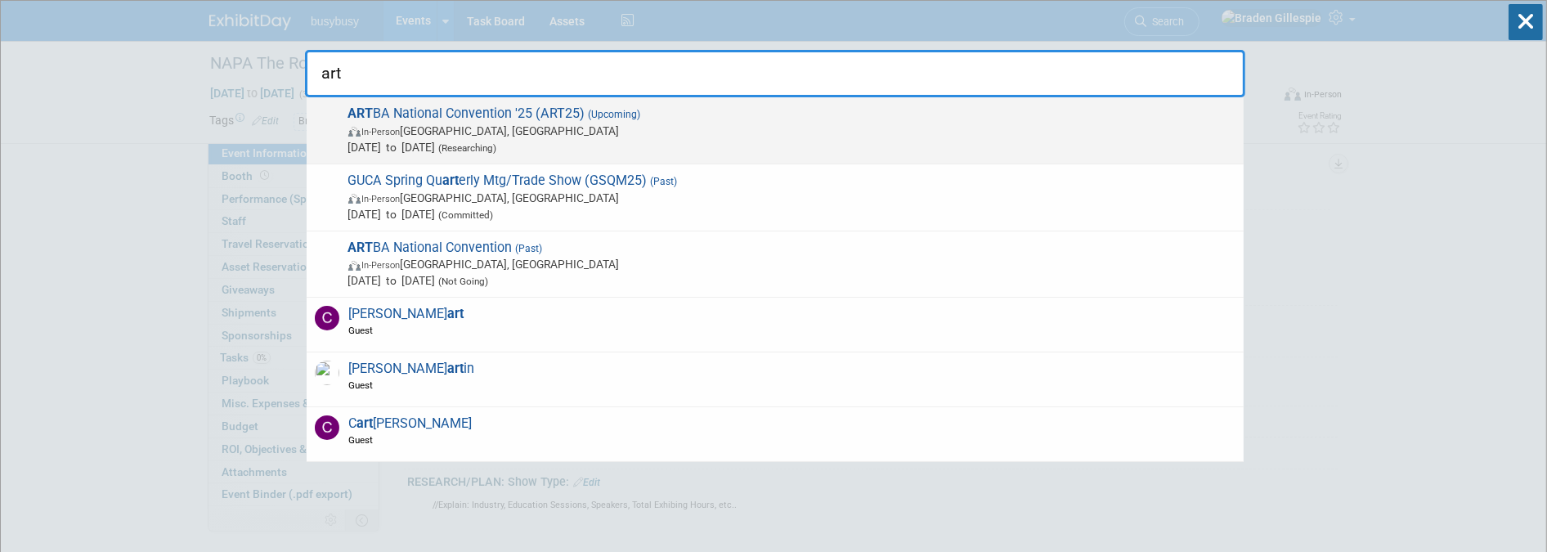
type input "art"
click at [721, 139] on span "Sep 28, 2025 to Oct 1, 2025 (Researching)" at bounding box center [791, 147] width 887 height 16
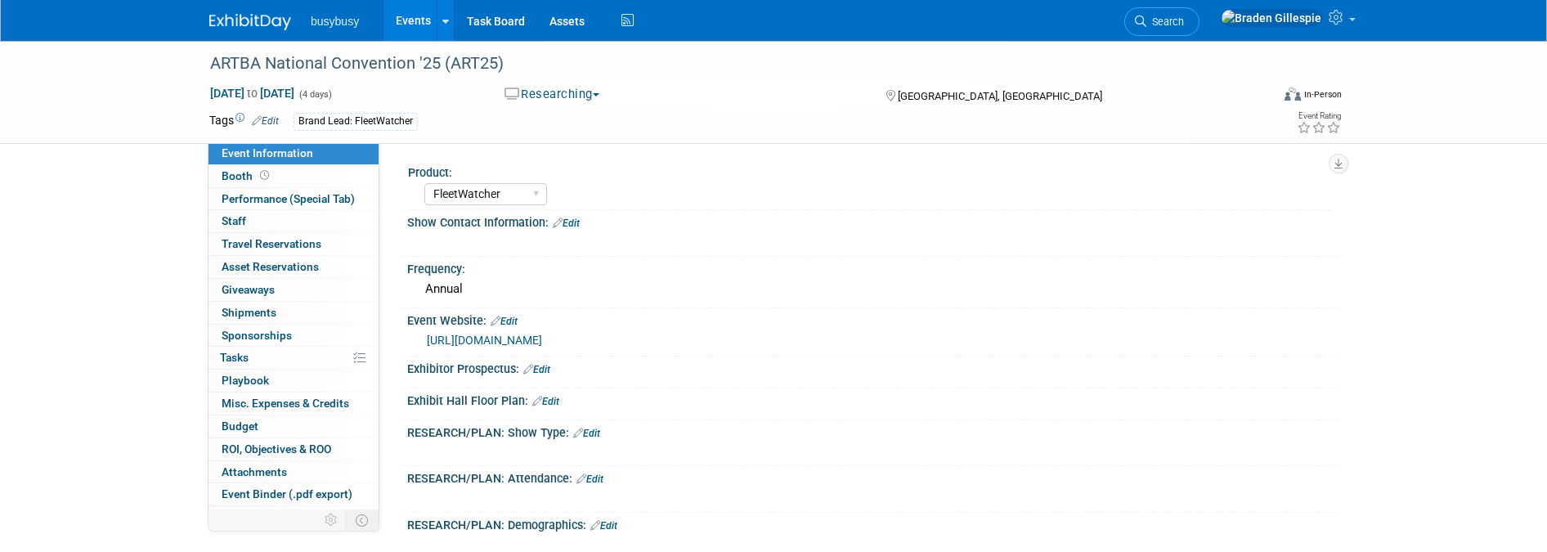
select select "FleetWatcher"
click at [542, 334] on link "https://connect.artba.org/events/convention-2025" at bounding box center [484, 340] width 115 height 13
click at [1184, 26] on span "Search" at bounding box center [1165, 22] width 38 height 12
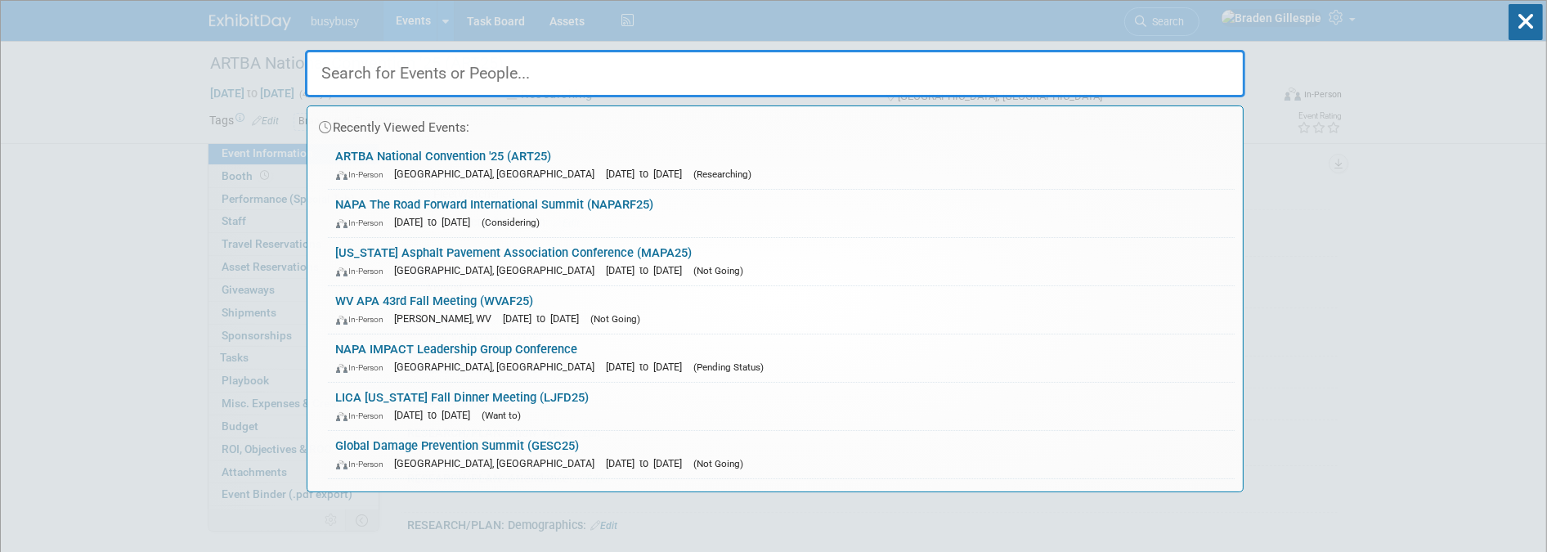
type input "c"
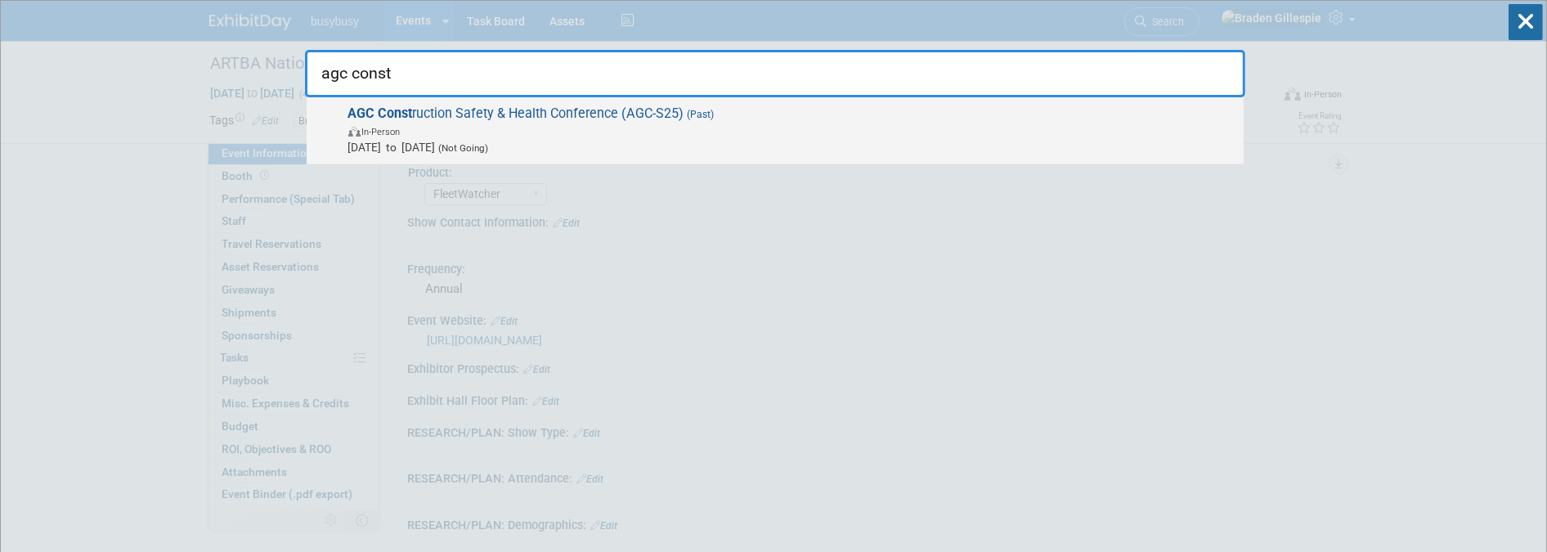
type input "agc const"
click at [608, 146] on span "Jan 22, 2025 to Jan 24, 2025 (Not Going)" at bounding box center [791, 147] width 887 height 16
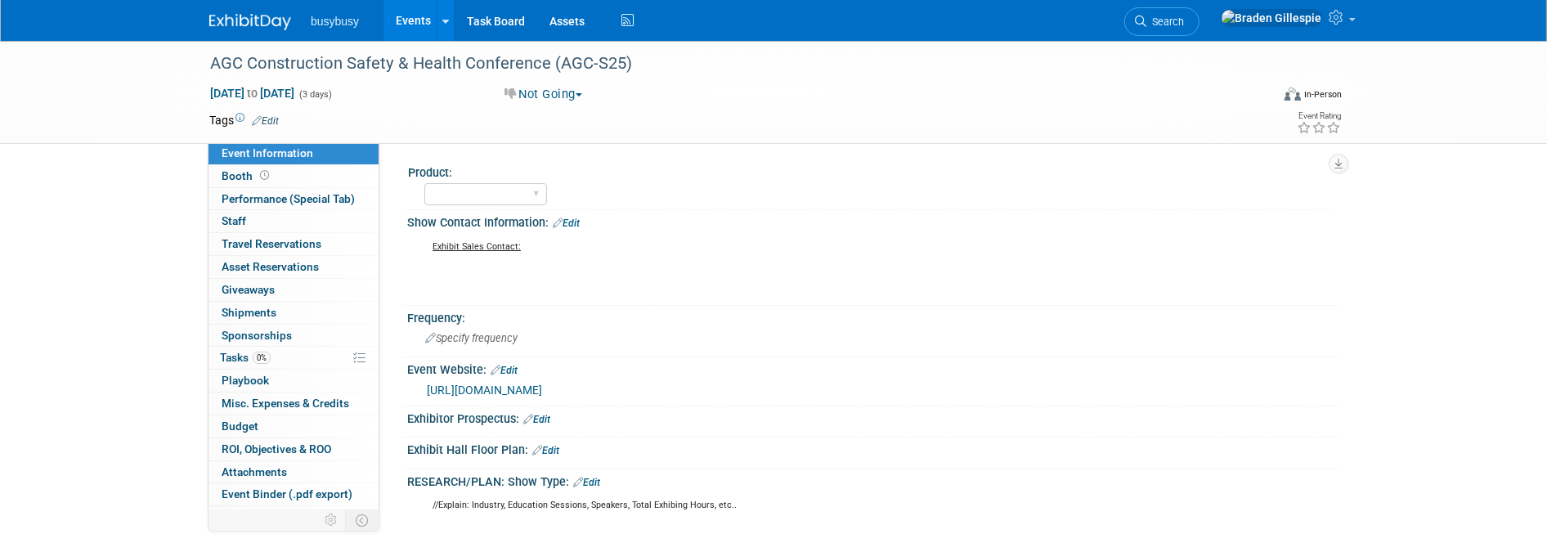
click at [265, 25] on img at bounding box center [250, 22] width 82 height 16
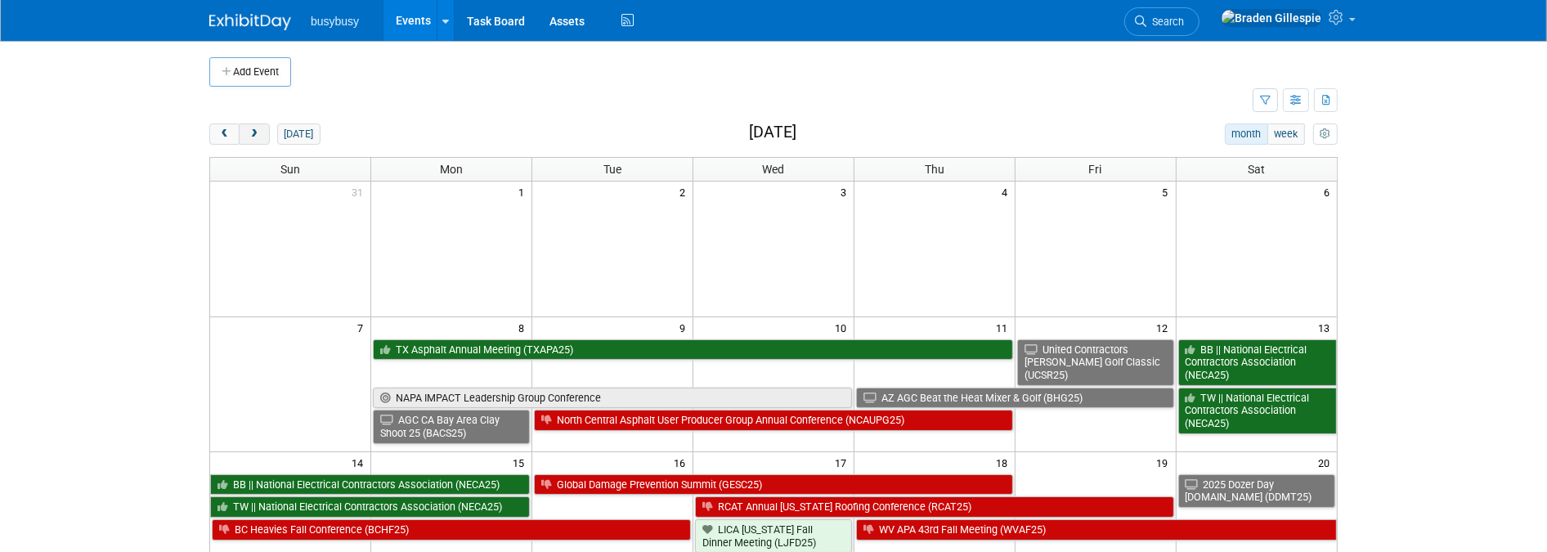
click at [252, 137] on span "next" at bounding box center [254, 134] width 12 height 11
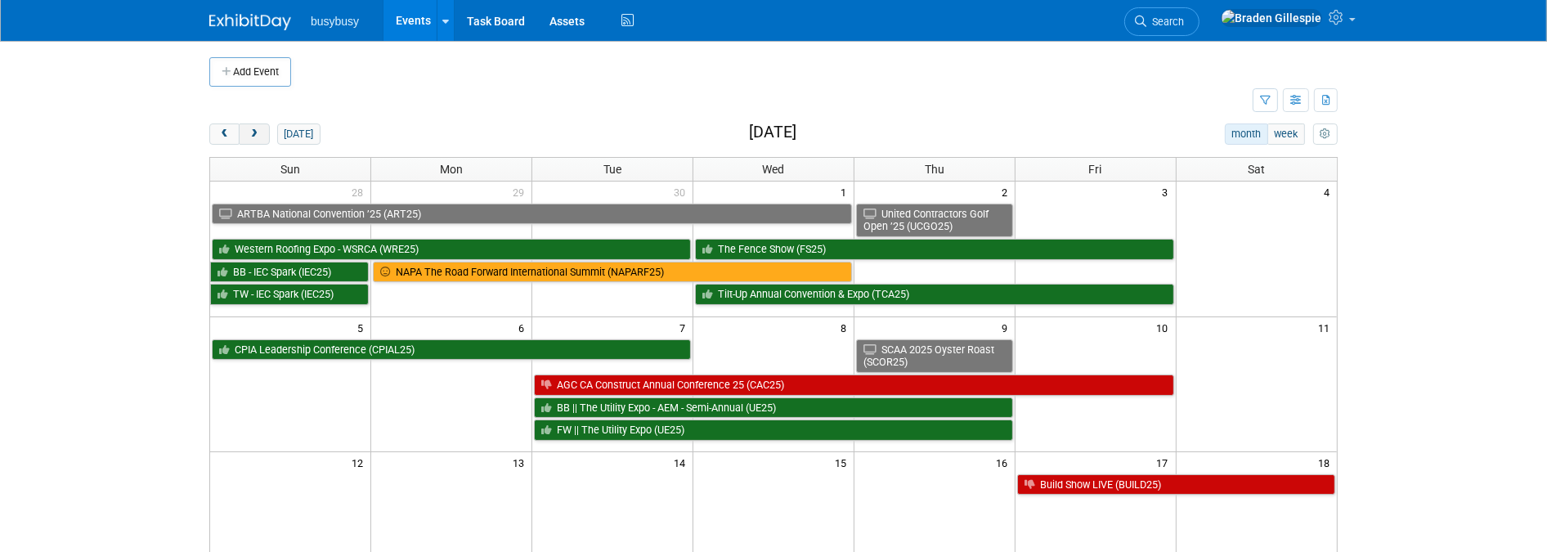
click at [257, 134] on span "next" at bounding box center [254, 134] width 12 height 11
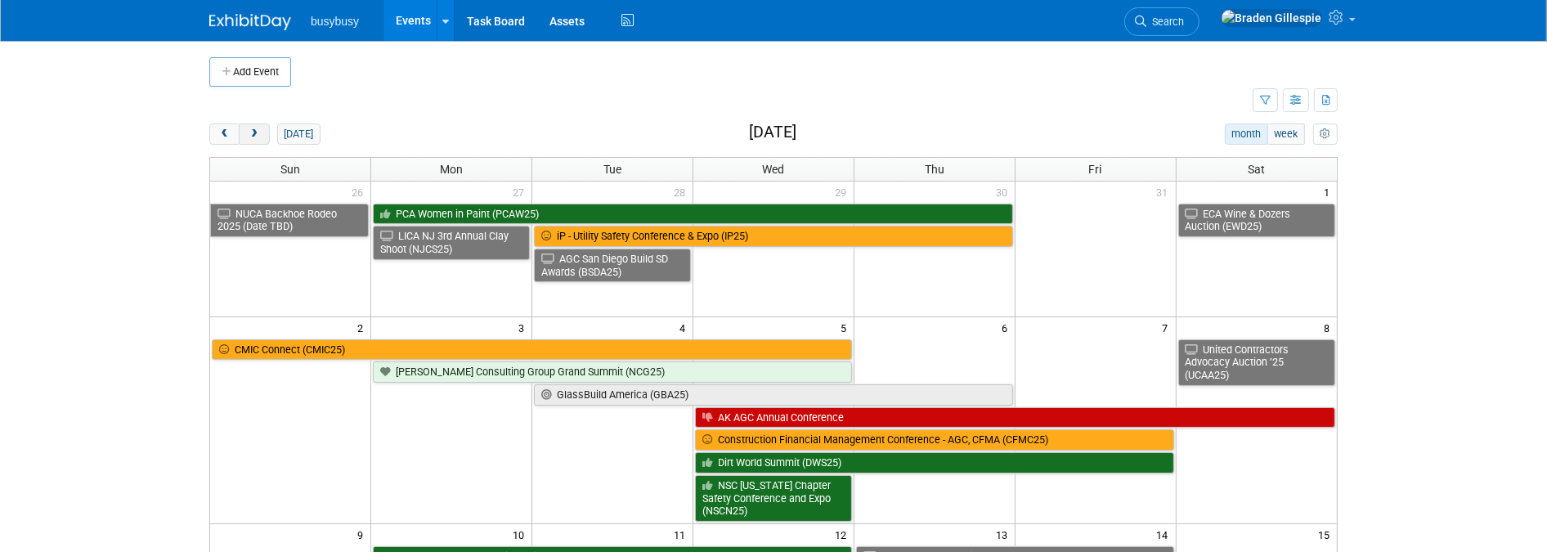
click at [257, 134] on span "next" at bounding box center [254, 134] width 12 height 11
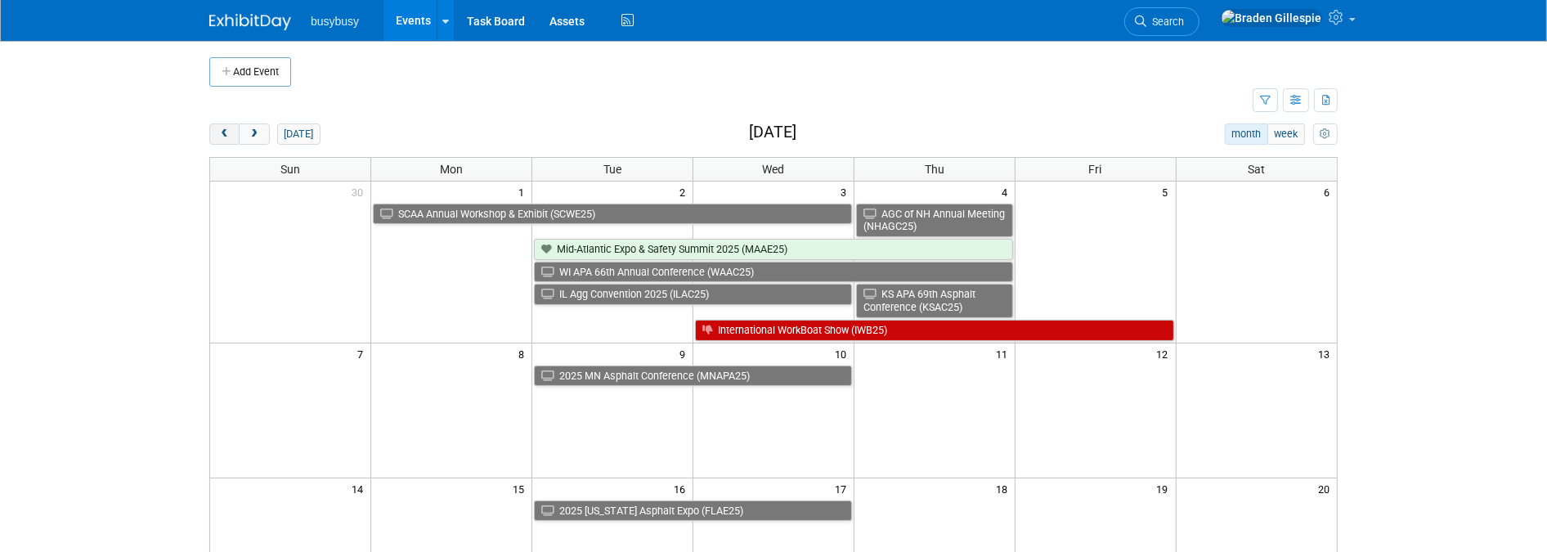
click at [226, 133] on span "prev" at bounding box center [224, 134] width 12 height 11
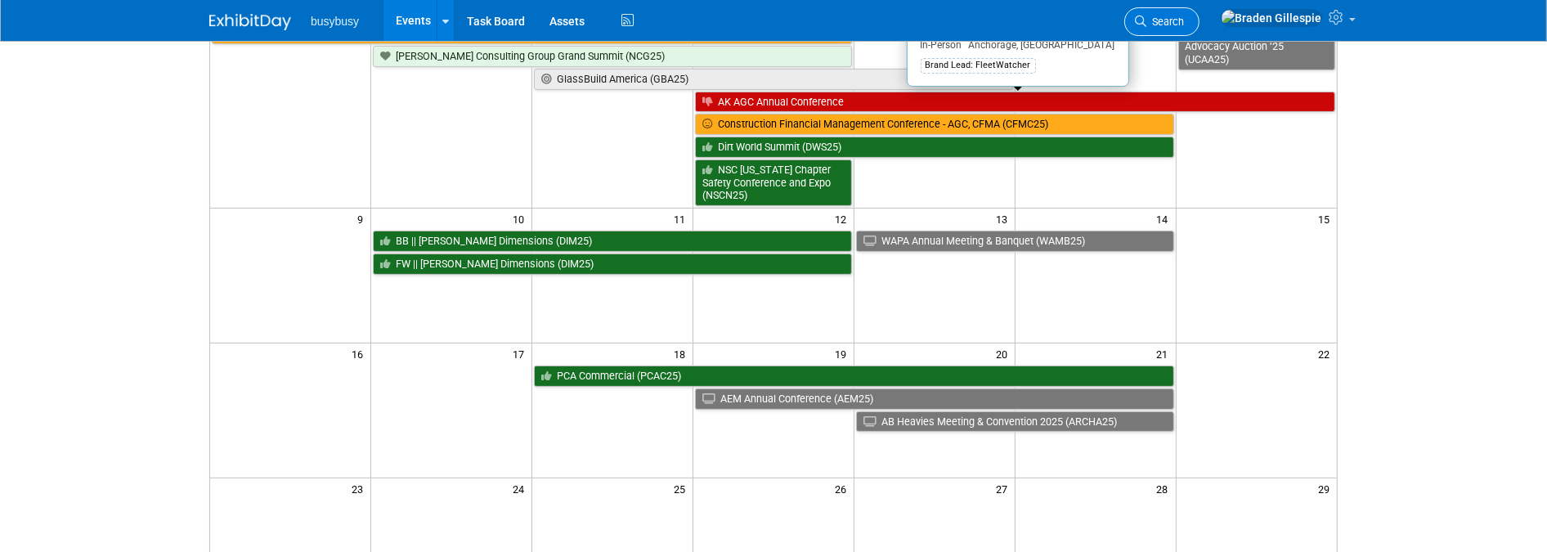
scroll to position [272, 0]
